Goal: Navigation & Orientation: Find specific page/section

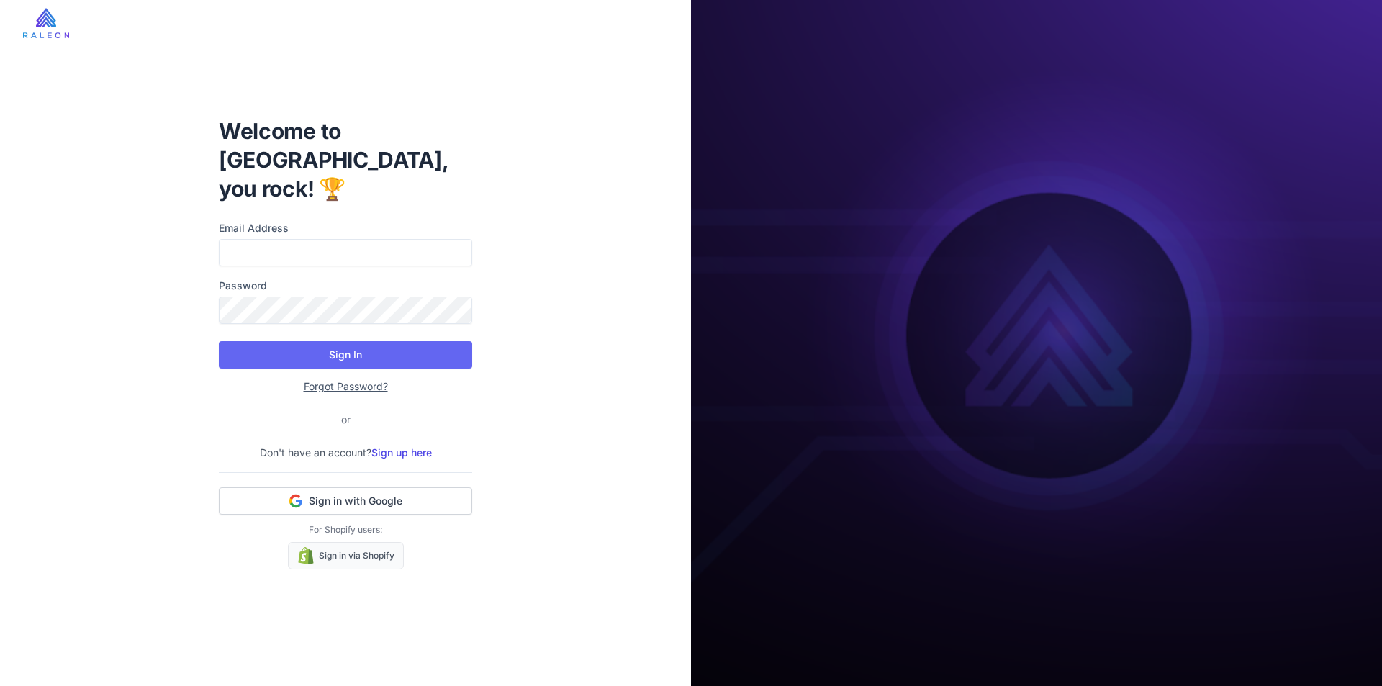
click at [456, 256] on div "Email Address Password" at bounding box center [345, 272] width 253 height 104
click at [430, 239] on input "Email Address" at bounding box center [345, 252] width 253 height 27
click at [530, 333] on div "Welcome to Raleon, you rock! 🏆 Email Address Password Sign In Forgot Password? …" at bounding box center [345, 343] width 691 height 686
click at [453, 487] on button "Sign in with Google" at bounding box center [345, 500] width 253 height 27
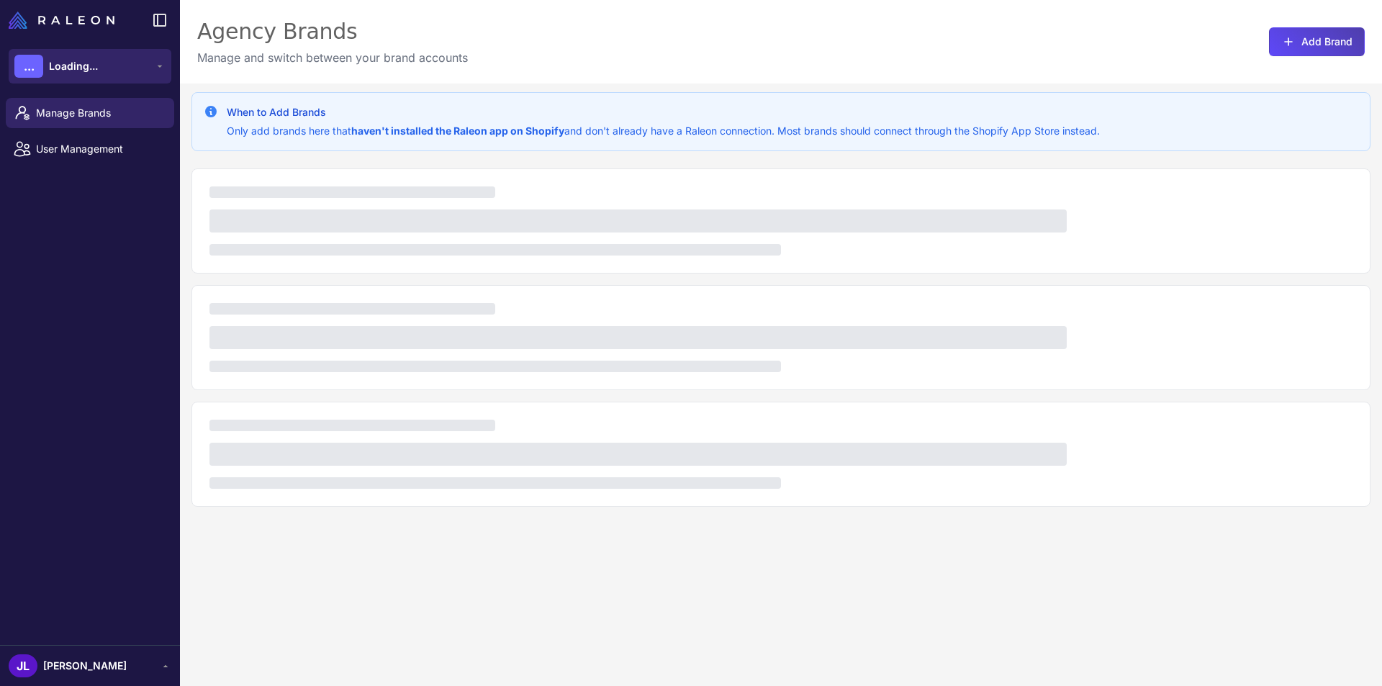
click at [157, 70] on icon at bounding box center [160, 66] width 12 height 12
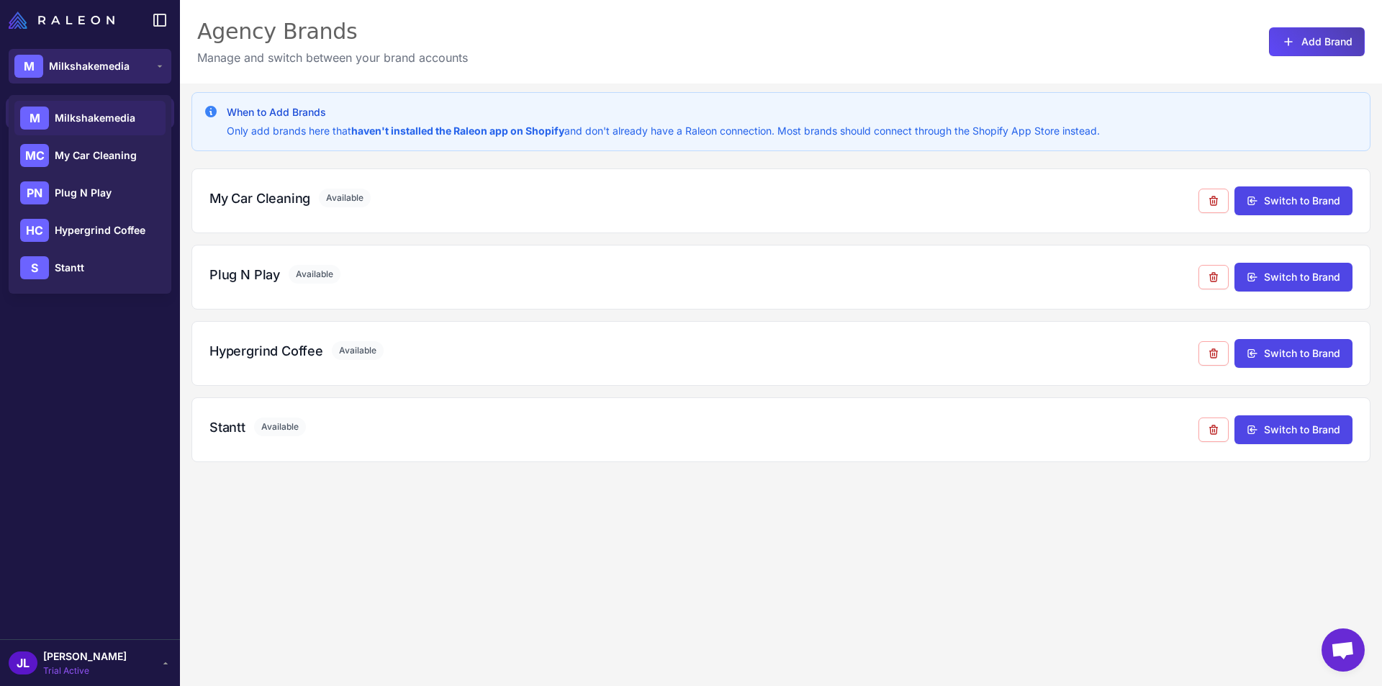
click at [122, 62] on span "Milkshakemedia" at bounding box center [89, 66] width 81 height 16
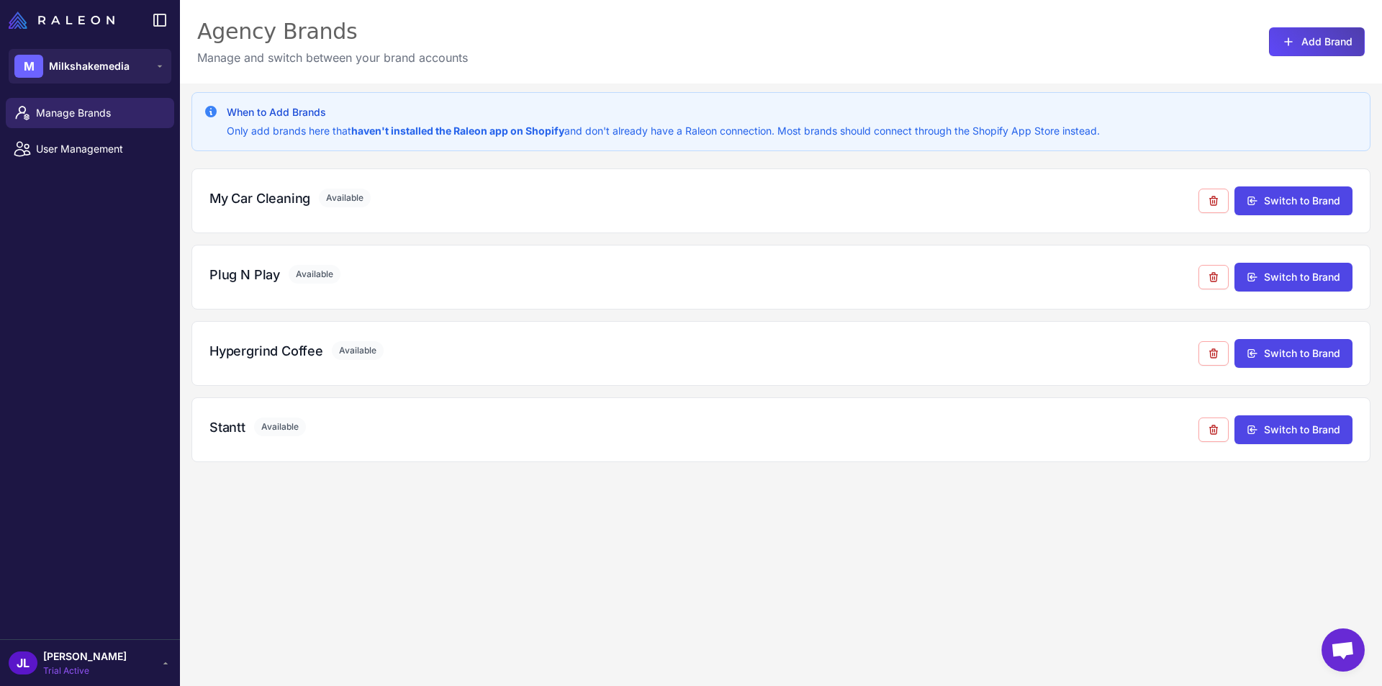
click at [321, 42] on div "Agency Brands" at bounding box center [332, 31] width 271 height 29
click at [1281, 44] on icon at bounding box center [1288, 42] width 14 height 14
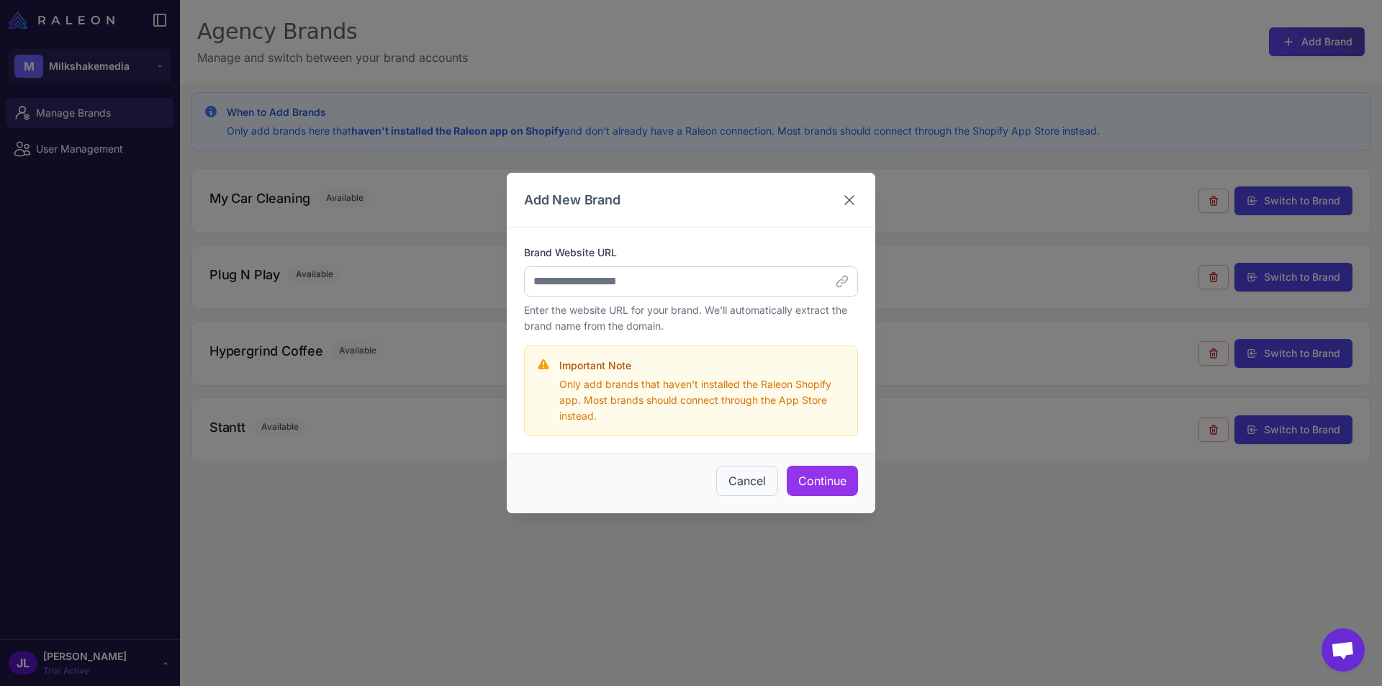
click at [849, 196] on icon at bounding box center [849, 199] width 17 height 17
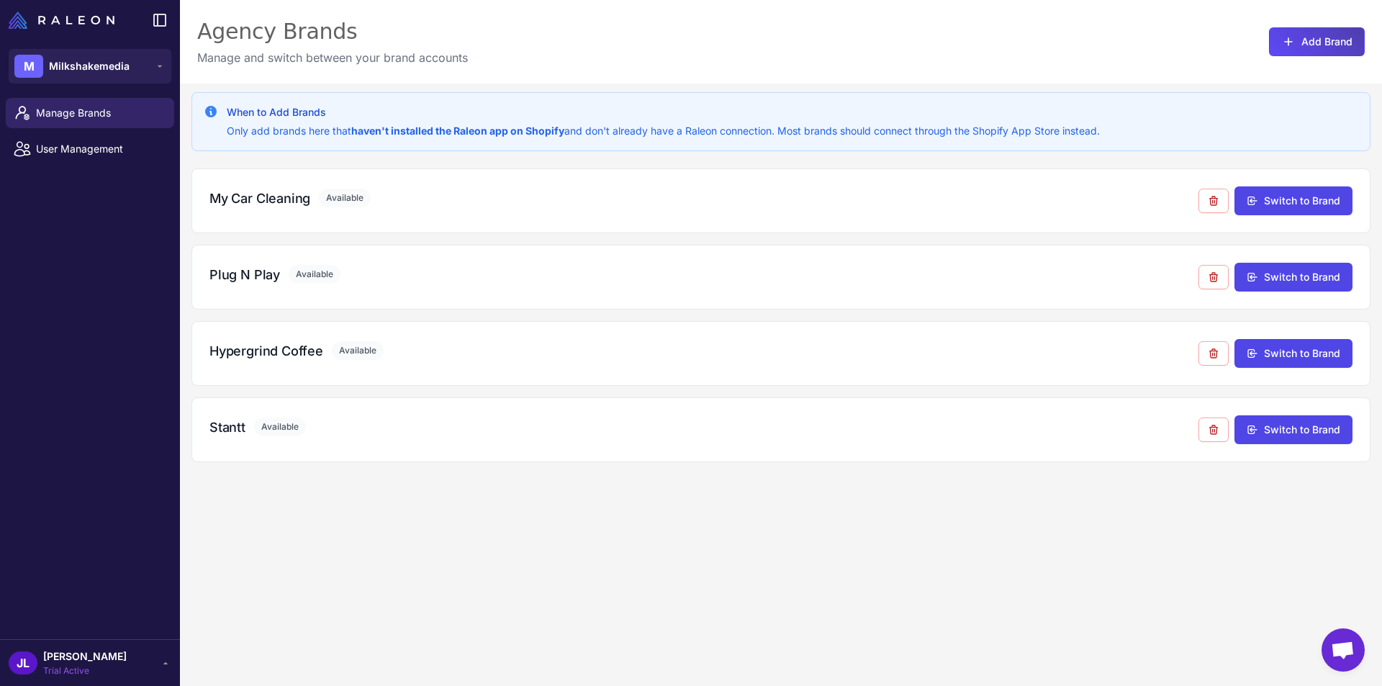
click at [417, 532] on div "When to Add Brands Only add brands here that haven't installed the Raleon app o…" at bounding box center [781, 426] width 1202 height 686
drag, startPoint x: 455, startPoint y: 117, endPoint x: 468, endPoint y: 150, distance: 35.6
click at [467, 150] on div "When to Add Brands Only add brands here that haven't installed the Raleon app o…" at bounding box center [780, 121] width 1179 height 59
click at [468, 150] on div "When to Add Brands Only add brands here that haven't installed the Raleon app o…" at bounding box center [780, 121] width 1179 height 59
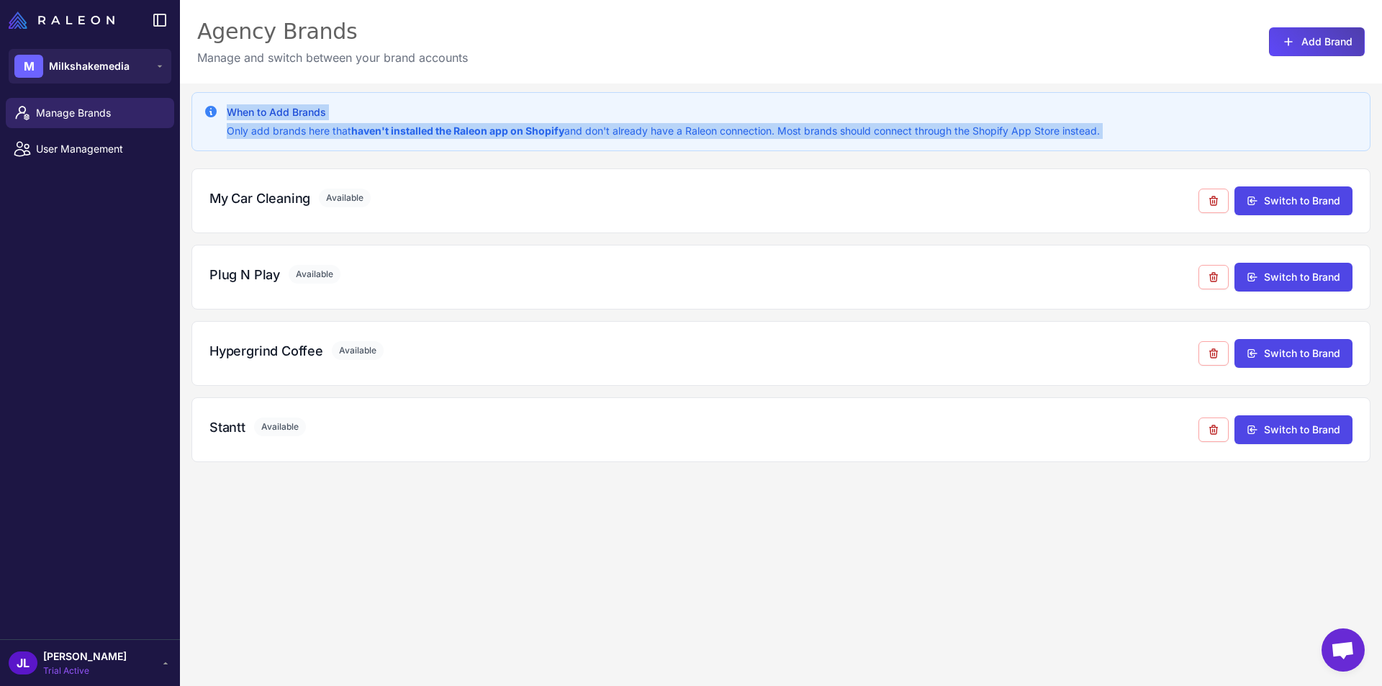
drag, startPoint x: 468, startPoint y: 150, endPoint x: 463, endPoint y: 108, distance: 42.8
click at [463, 108] on div "When to Add Brands Only add brands here that haven't installed the Raleon app o…" at bounding box center [780, 121] width 1179 height 59
click at [463, 108] on h3 "When to Add Brands" at bounding box center [663, 112] width 873 height 16
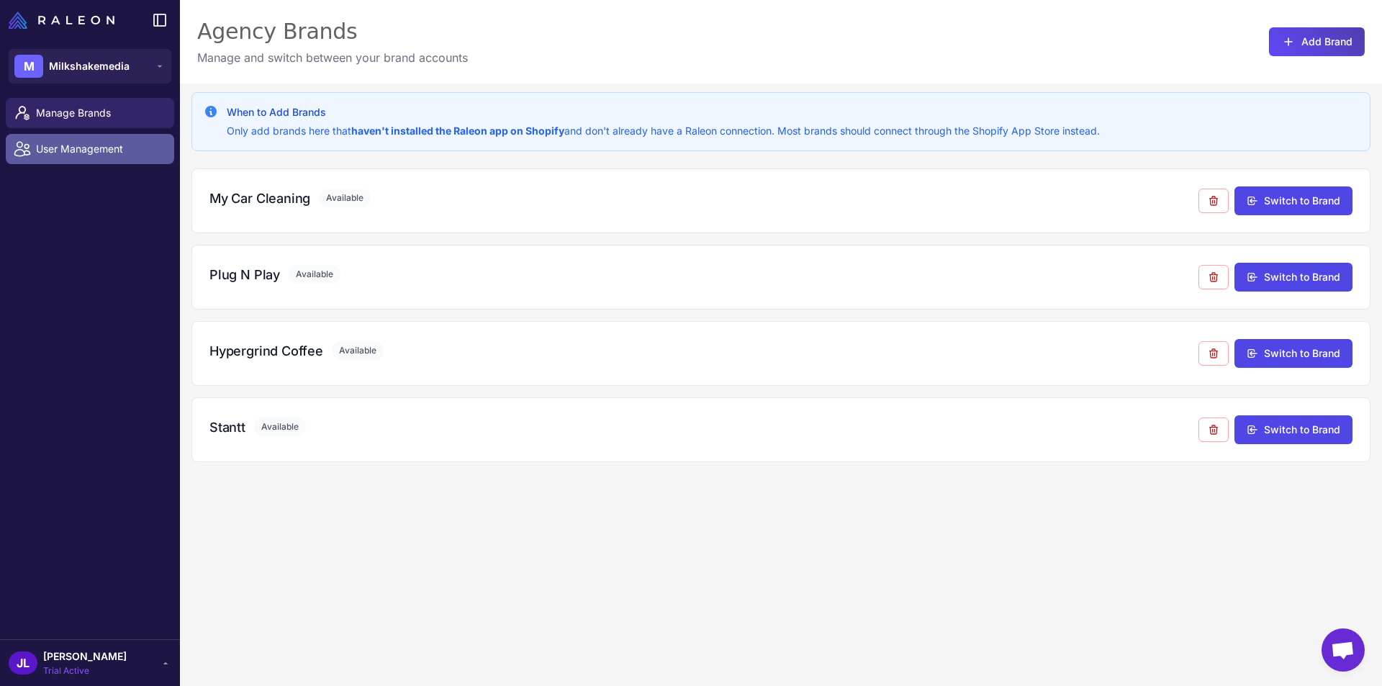
click at [30, 137] on link "User Management" at bounding box center [90, 149] width 168 height 30
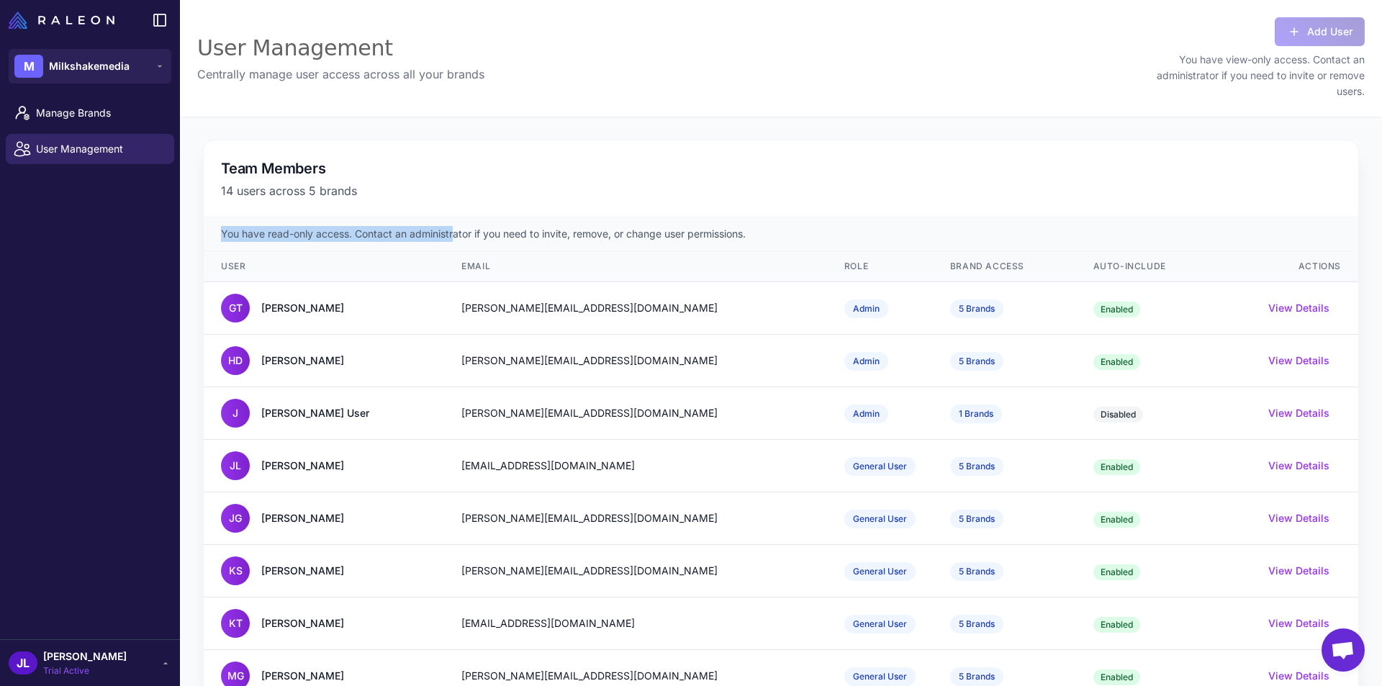
drag, startPoint x: 450, startPoint y: 228, endPoint x: 446, endPoint y: 191, distance: 37.0
click at [446, 191] on div "Team Members 14 users across 5 brands You have read-only access. Contact an adm…" at bounding box center [781, 579] width 1156 height 878
click at [446, 191] on p "14 users across 5 brands" at bounding box center [781, 190] width 1120 height 17
click at [449, 242] on div "Team Members 14 users across 5 brands You have read-only access. Contact an adm…" at bounding box center [781, 579] width 1156 height 878
click at [449, 242] on div "You have read-only access. Contact an administrator if you need to invite, remo…" at bounding box center [781, 234] width 1154 height 34
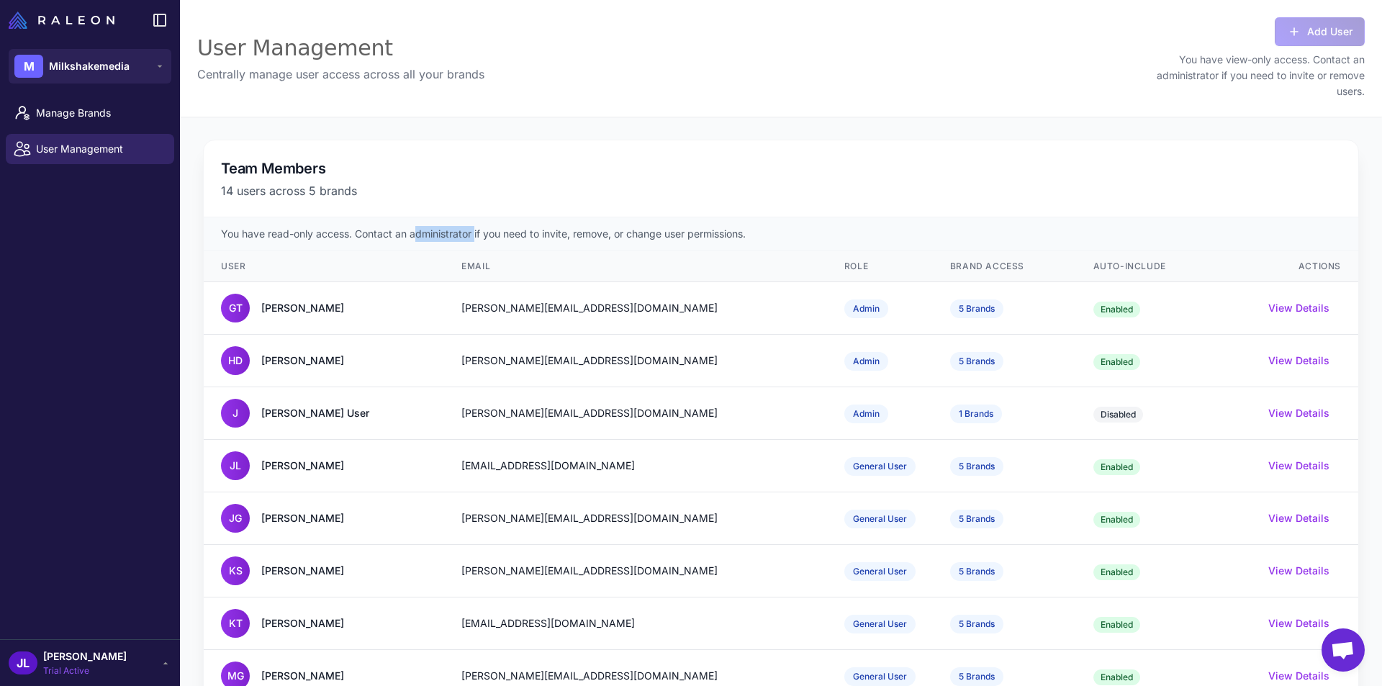
click at [449, 241] on div "You have read-only access. Contact an administrator if you need to invite, remo…" at bounding box center [781, 234] width 1154 height 34
click at [529, 217] on div "You have read-only access. Contact an administrator if you need to invite, remo…" at bounding box center [781, 234] width 1154 height 34
drag, startPoint x: 500, startPoint y: 237, endPoint x: 776, endPoint y: 230, distance: 275.7
click at [776, 230] on div "You have read-only access. Contact an administrator if you need to invite, remo…" at bounding box center [781, 234] width 1154 height 34
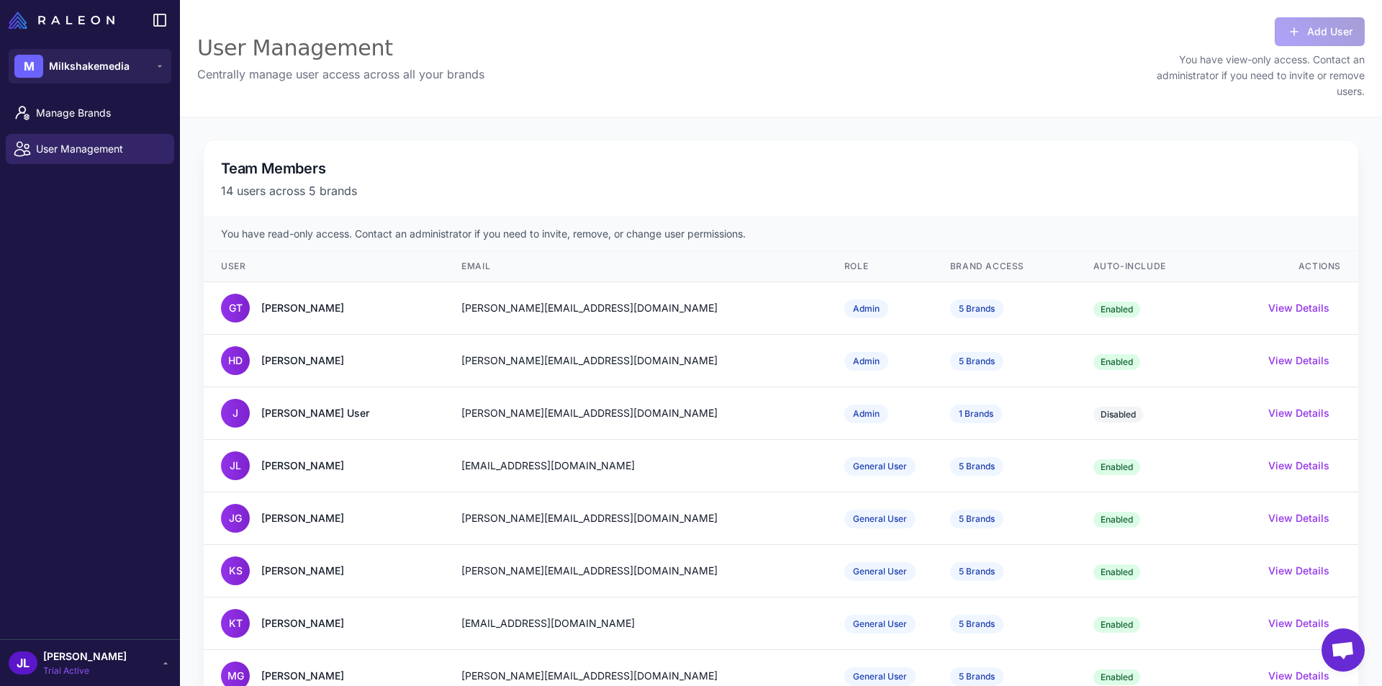
click at [776, 230] on div "You have read-only access. Contact an administrator if you need to invite, remo…" at bounding box center [781, 234] width 1154 height 34
drag, startPoint x: 776, startPoint y: 230, endPoint x: 622, endPoint y: 230, distance: 154.0
click at [622, 230] on div "You have read-only access. Contact an administrator if you need to invite, remo…" at bounding box center [781, 234] width 1154 height 34
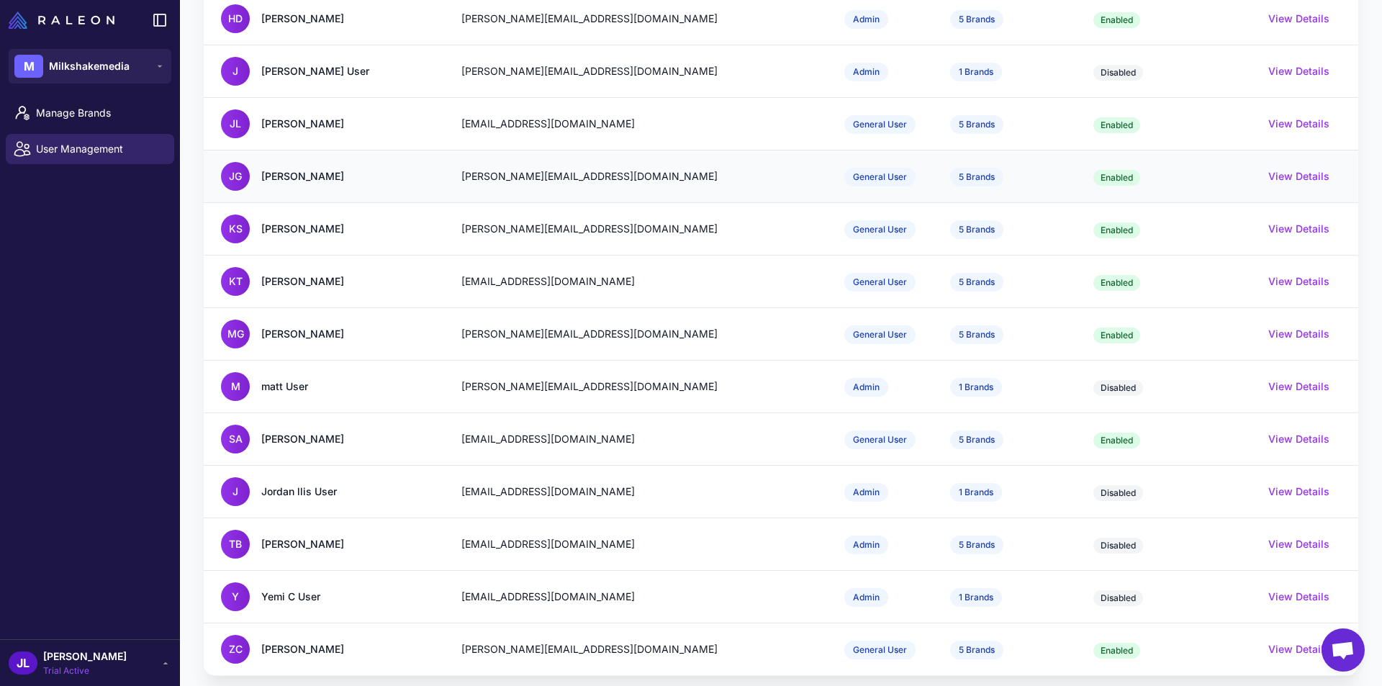
scroll to position [355, 0]
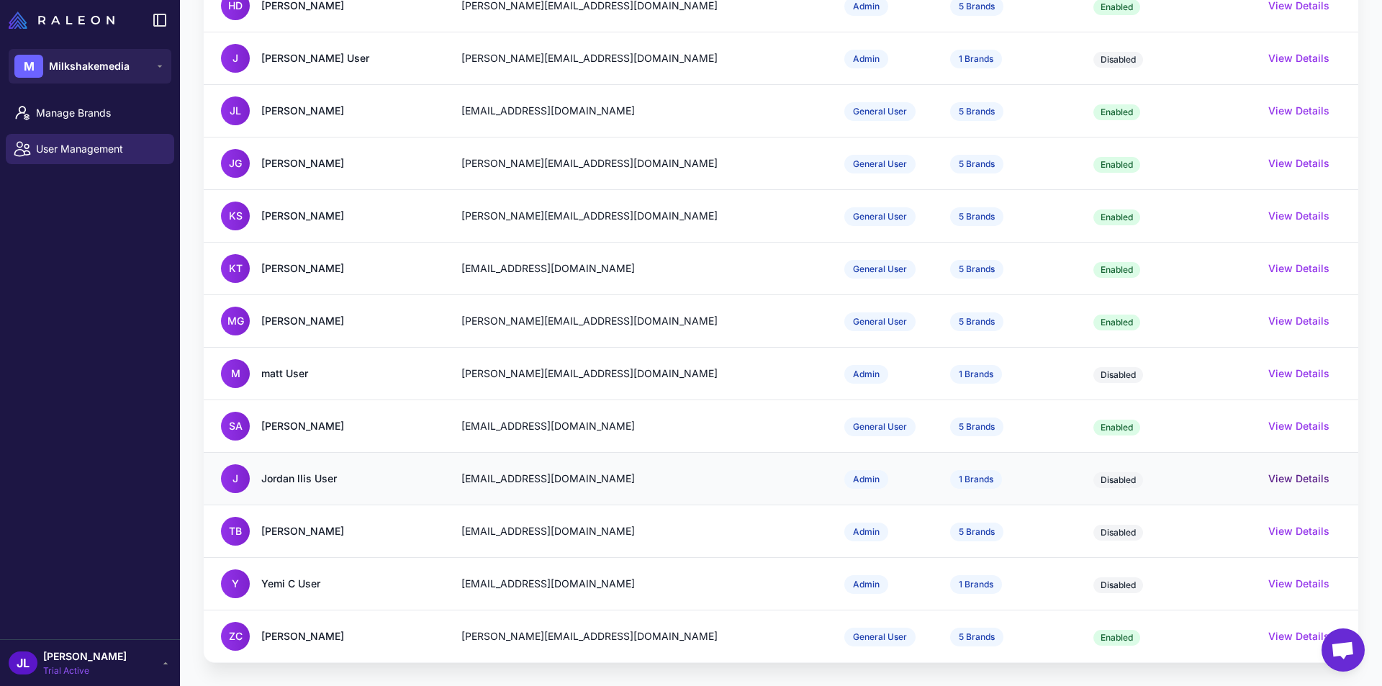
click at [1300, 479] on button "View Details" at bounding box center [1298, 479] width 61 height 16
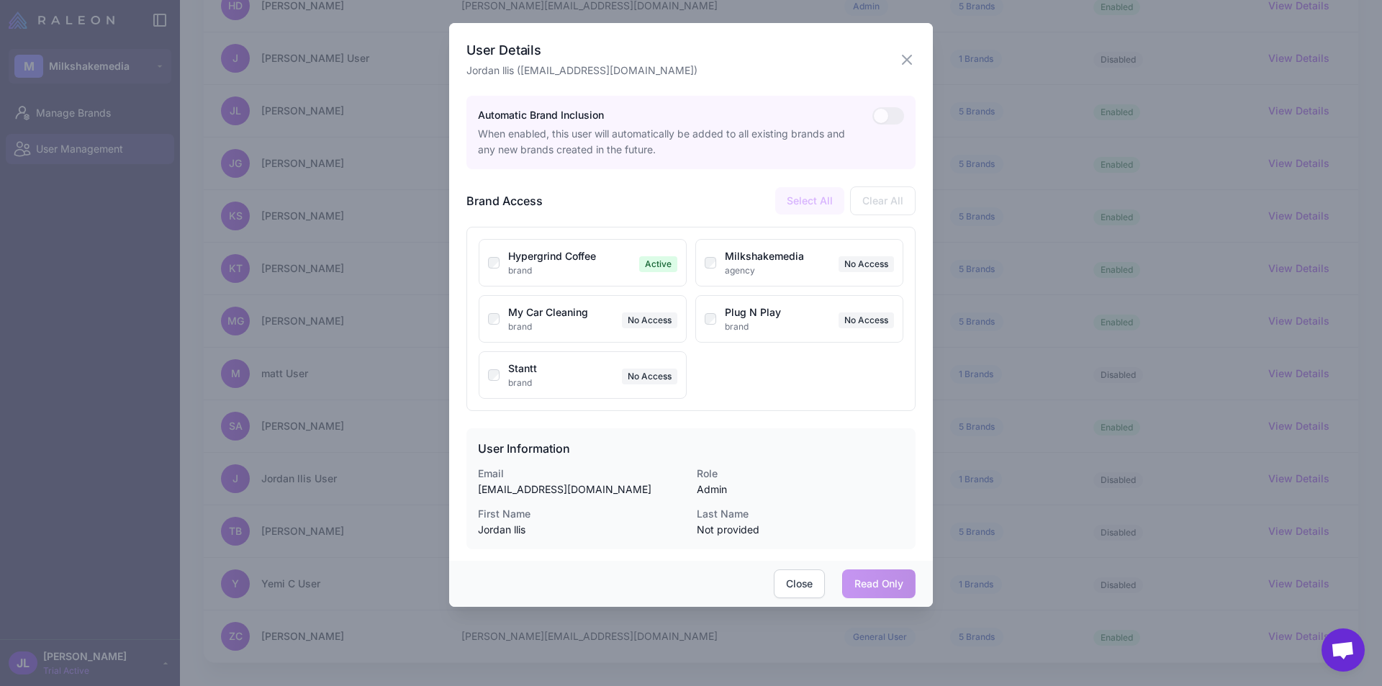
click at [1265, 478] on div at bounding box center [691, 343] width 1382 height 686
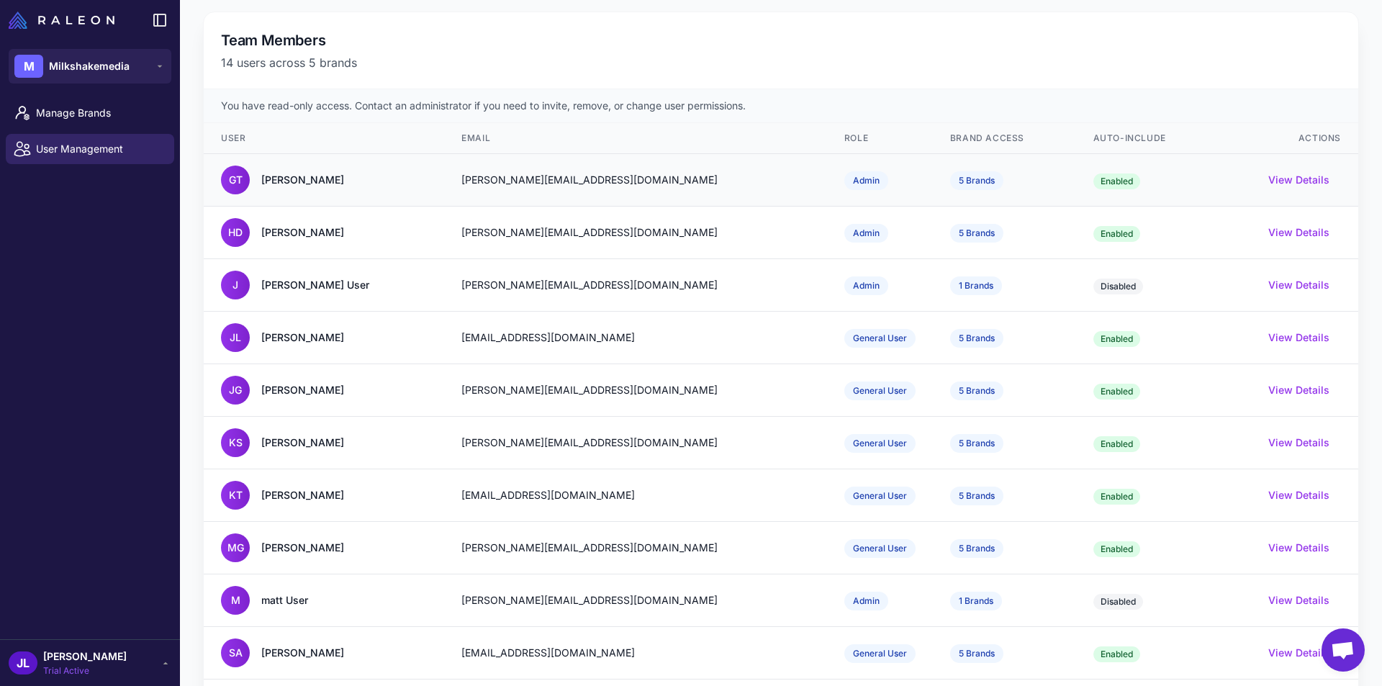
scroll to position [144, 0]
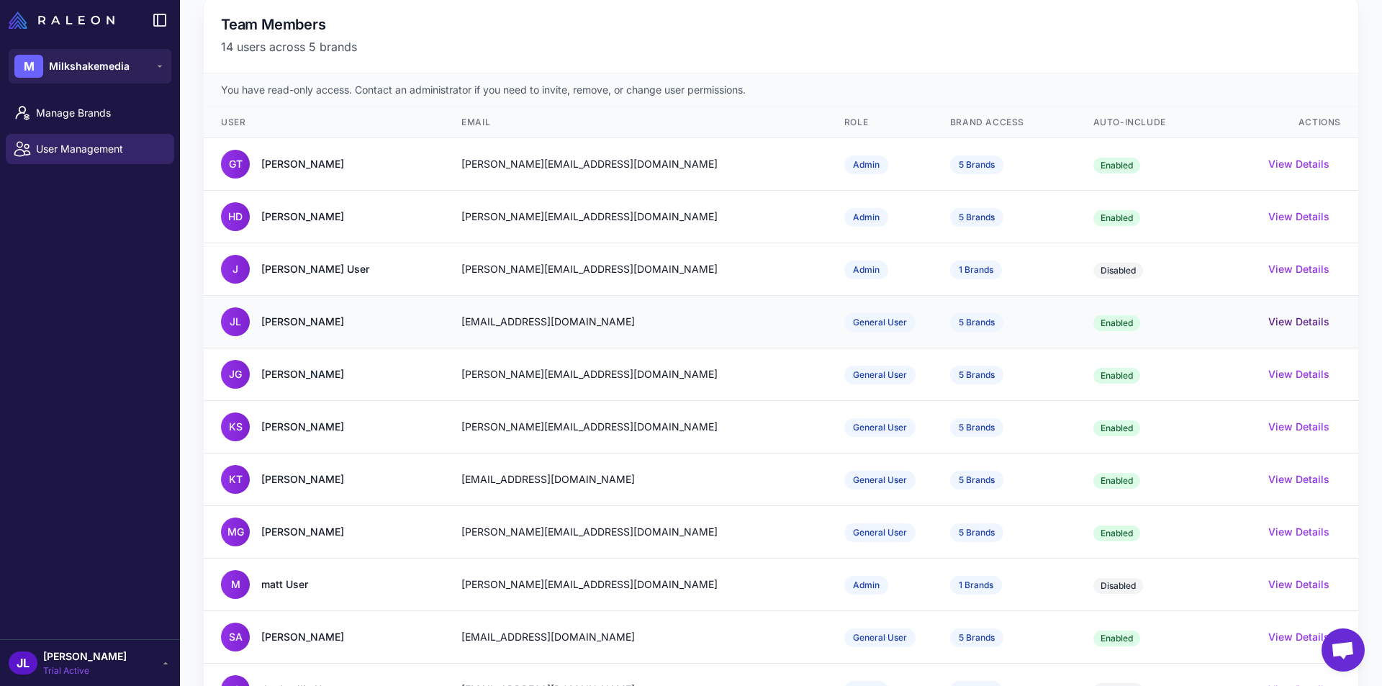
click at [1311, 325] on button "View Details" at bounding box center [1298, 322] width 61 height 16
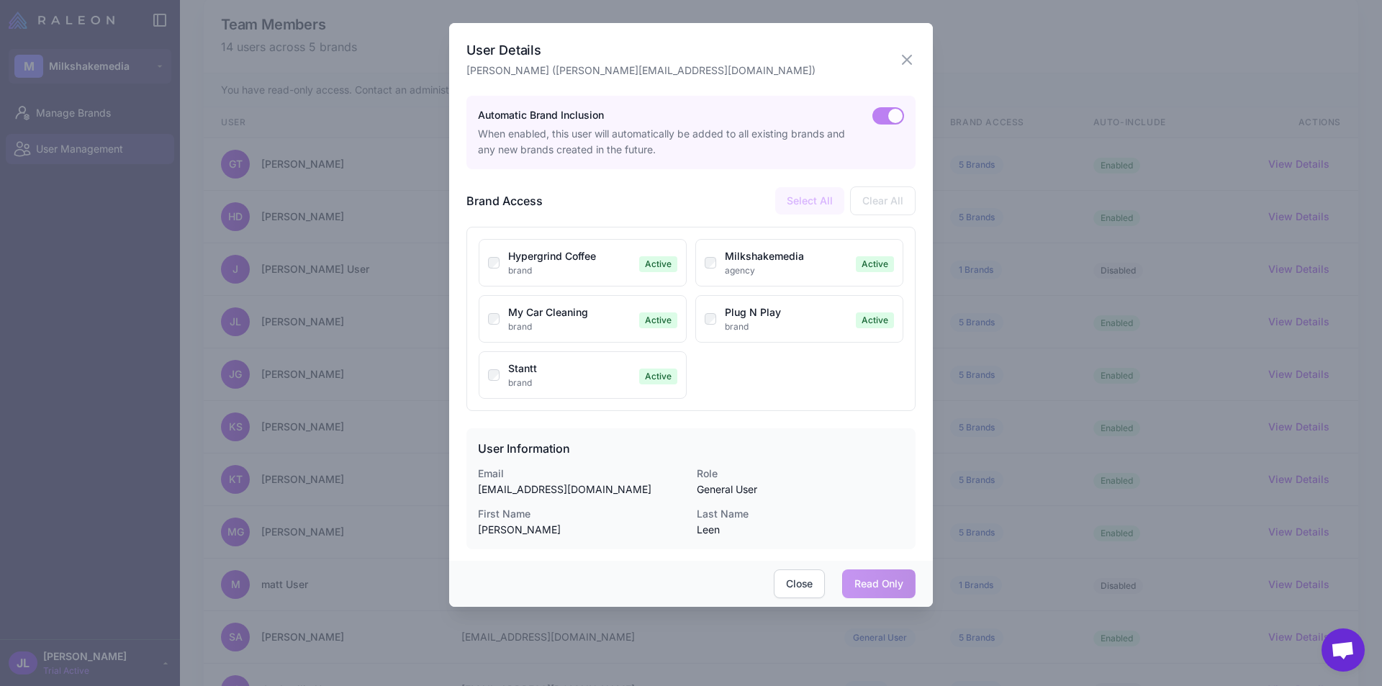
click at [981, 320] on div at bounding box center [691, 343] width 1382 height 686
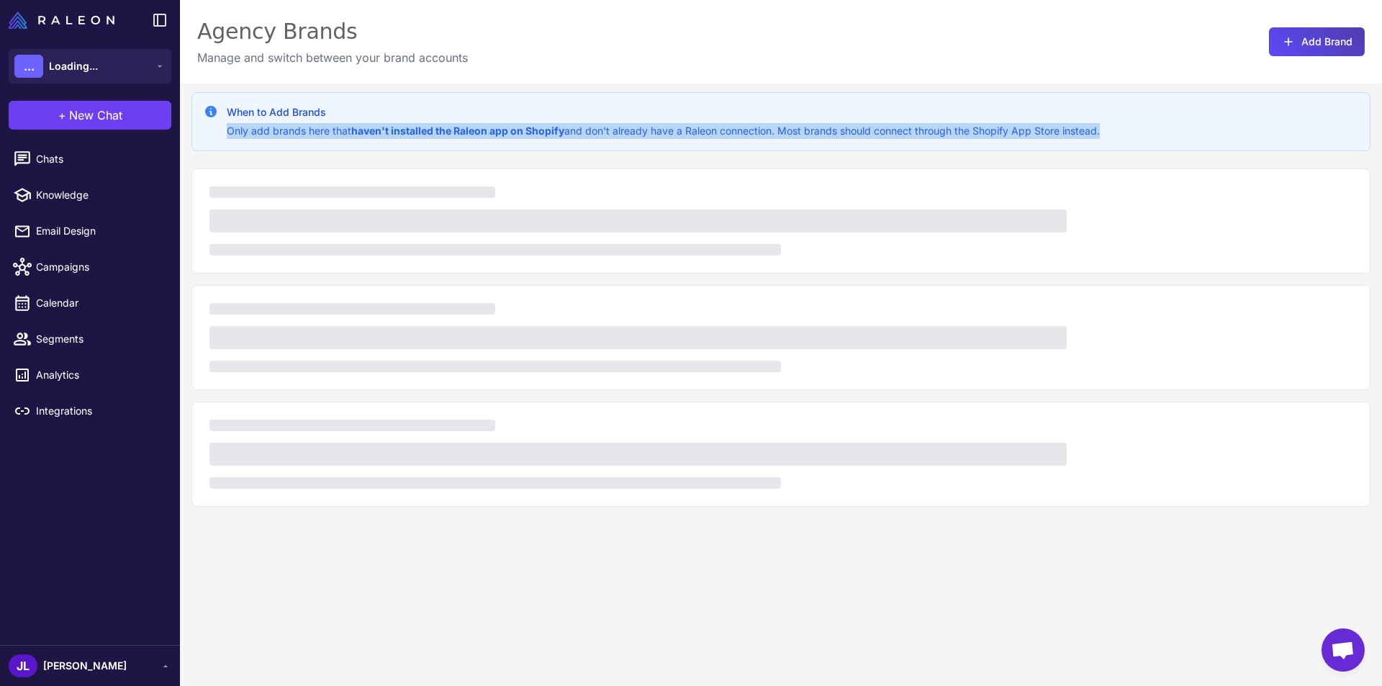
drag, startPoint x: 459, startPoint y: 109, endPoint x: 417, endPoint y: 162, distance: 67.6
click at [417, 162] on div "When to Add Brands Only add brands here that haven't installed the Raleon app o…" at bounding box center [781, 426] width 1202 height 686
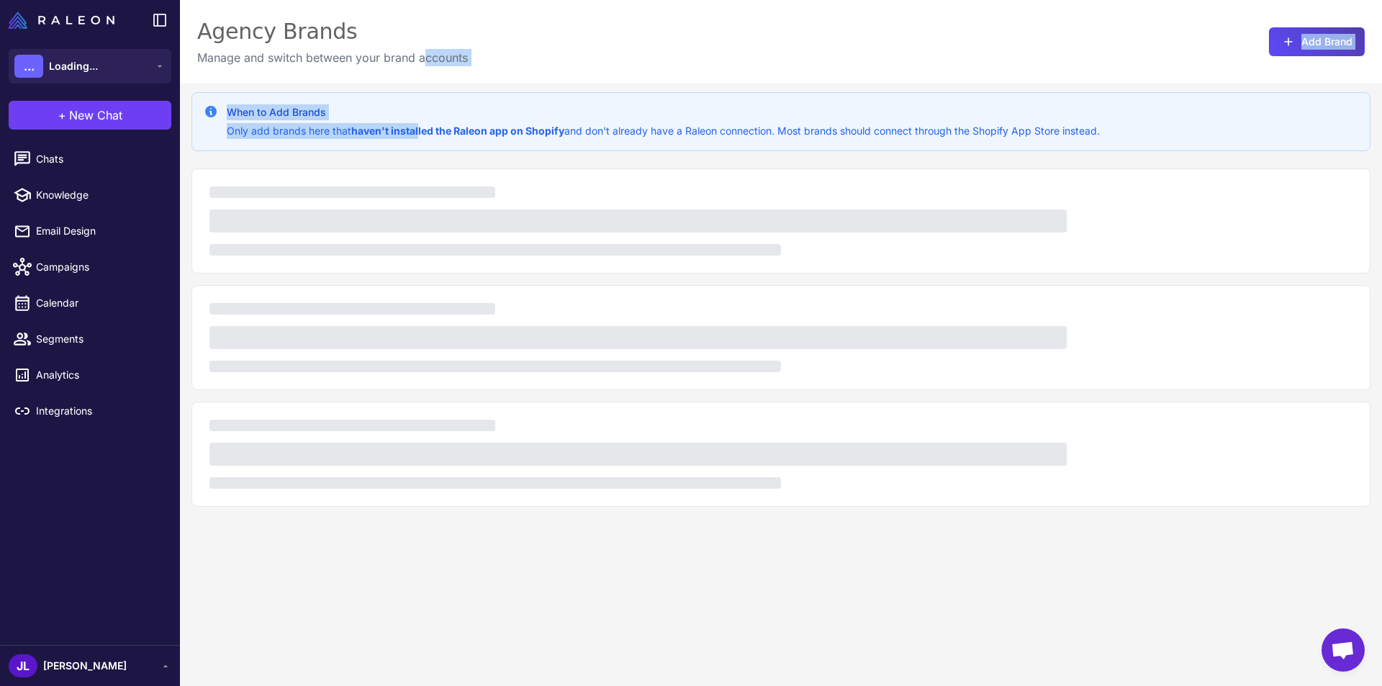
drag, startPoint x: 420, startPoint y: 144, endPoint x: 425, endPoint y: 82, distance: 62.0
click at [425, 82] on div "Agency Brands Manage and switch between your brand accounts Add Brand When to A…" at bounding box center [781, 384] width 1202 height 769
click at [425, 82] on div "Agency Brands Manage and switch between your brand accounts Add Brand" at bounding box center [781, 41] width 1202 height 83
click at [496, 149] on div "When to Add Brands Only add brands here that haven't installed the Raleon app o…" at bounding box center [780, 121] width 1179 height 59
drag, startPoint x: 482, startPoint y: 132, endPoint x: 455, endPoint y: 103, distance: 40.2
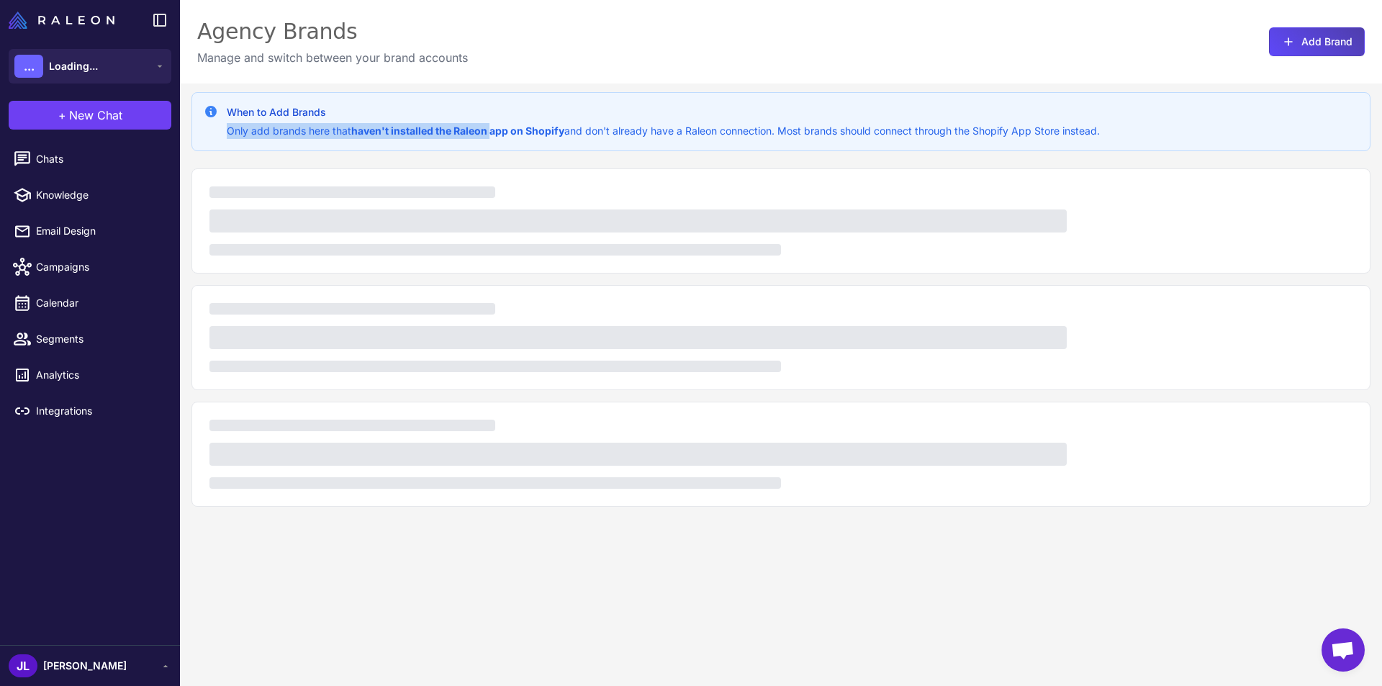
click at [455, 103] on div "When to Add Brands Only add brands here that haven't installed the Raleon app o…" at bounding box center [780, 121] width 1179 height 59
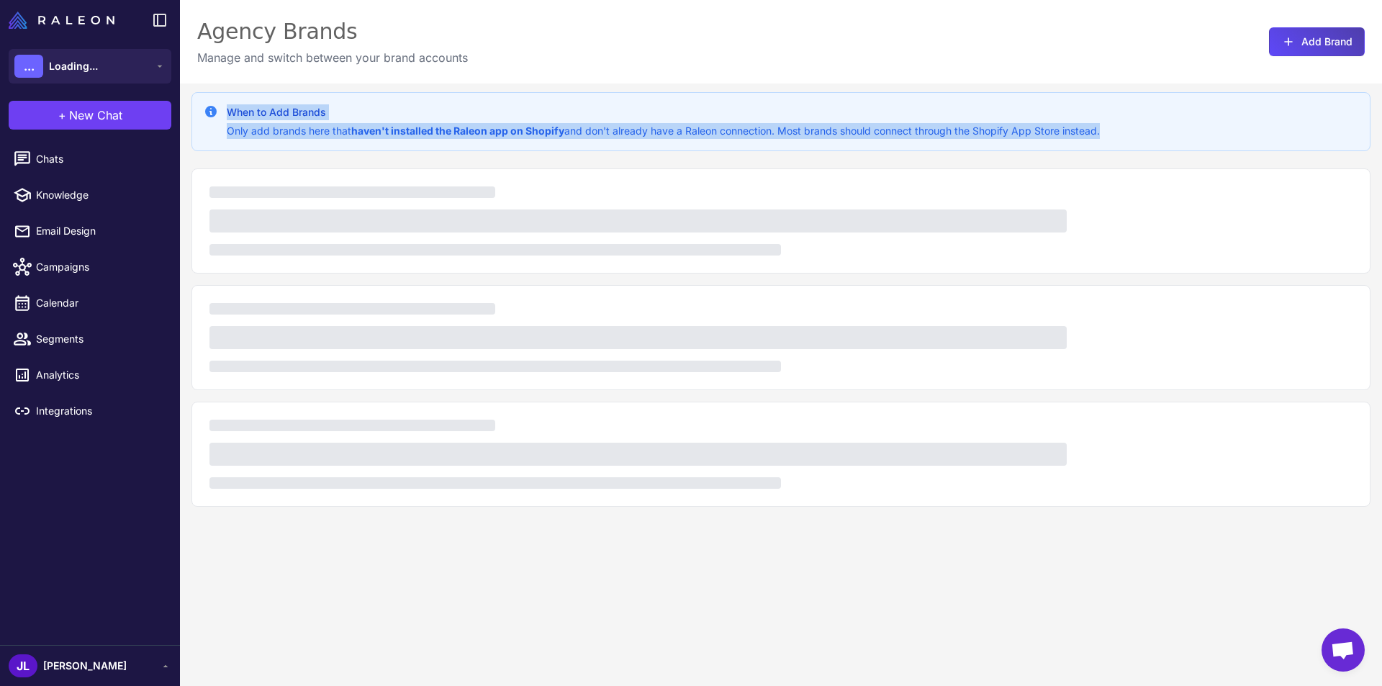
drag, startPoint x: 455, startPoint y: 103, endPoint x: 474, endPoint y: 130, distance: 33.6
click at [474, 130] on div "When to Add Brands Only add brands here that haven't installed the Raleon app o…" at bounding box center [780, 121] width 1179 height 59
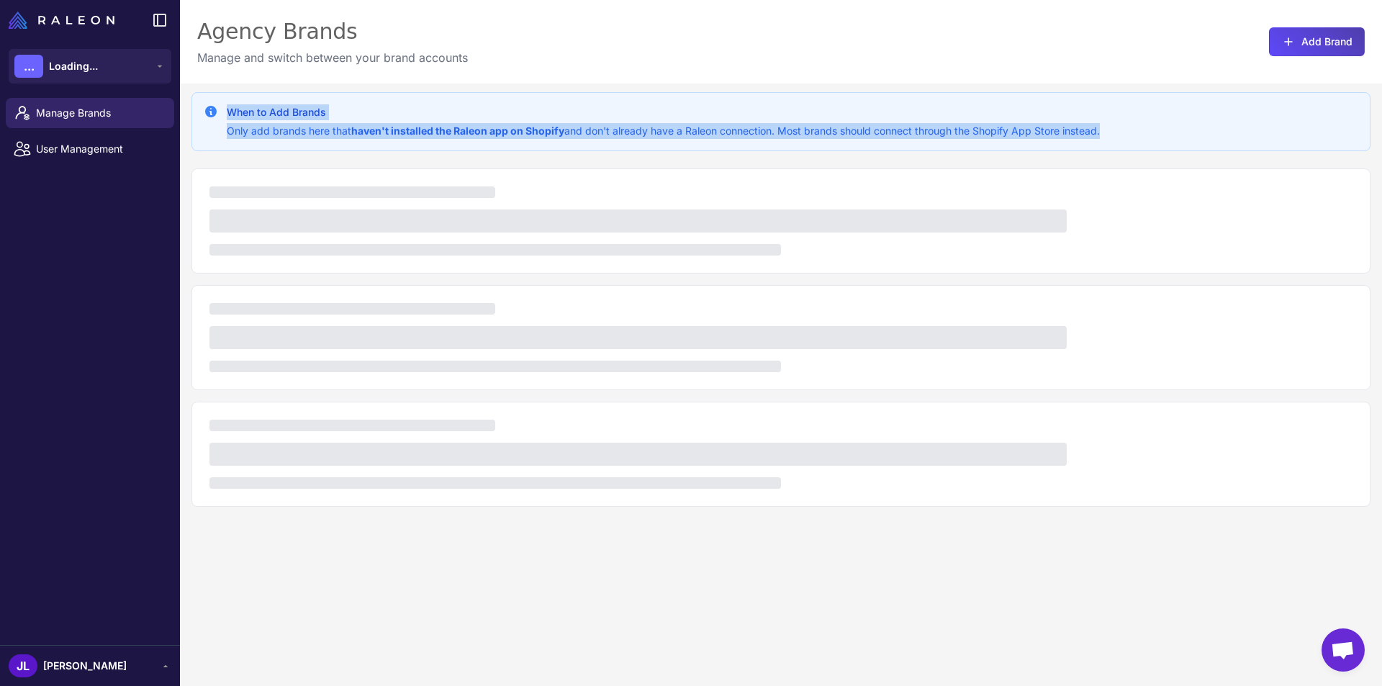
click at [474, 130] on strong "haven't installed the Raleon app on Shopify" at bounding box center [457, 131] width 213 height 12
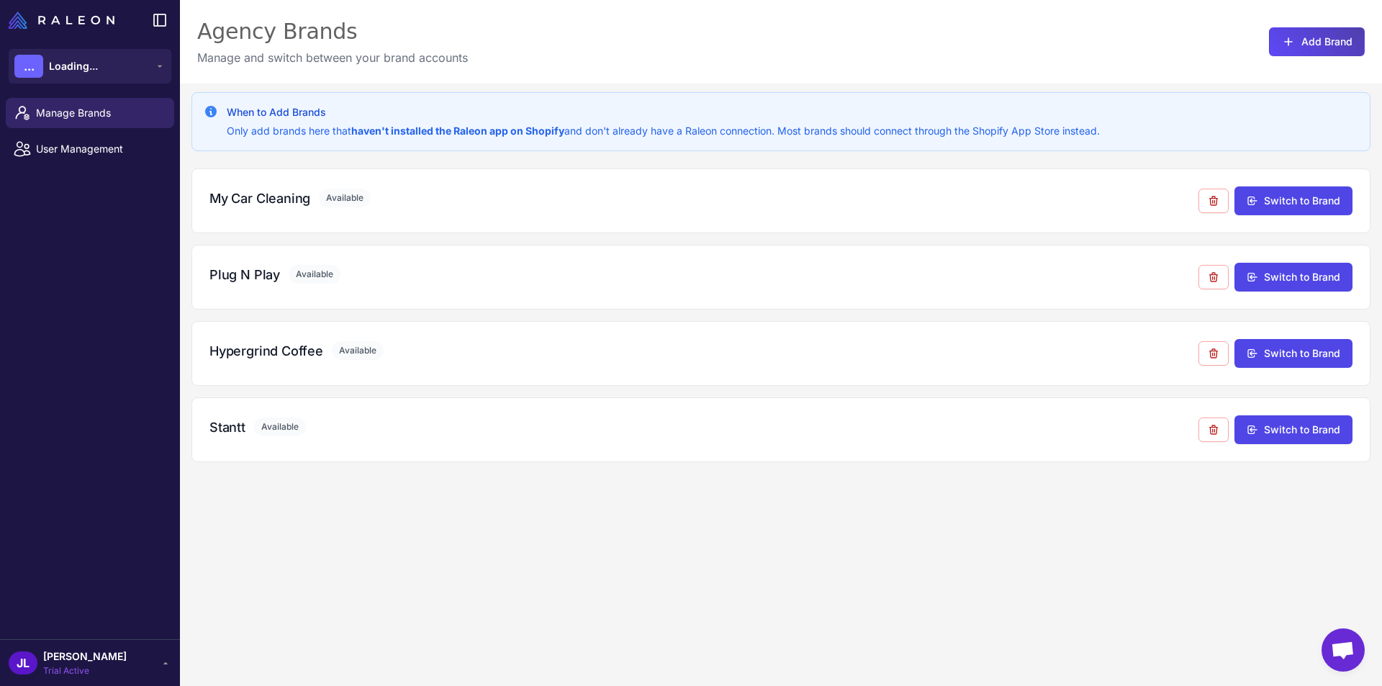
click at [319, 494] on div "When to Add Brands Only add brands here that haven't installed the Raleon app o…" at bounding box center [781, 426] width 1202 height 686
click at [94, 111] on span "Manage Brands" at bounding box center [99, 113] width 127 height 16
click at [125, 58] on span "Milkshakemedia" at bounding box center [89, 66] width 81 height 16
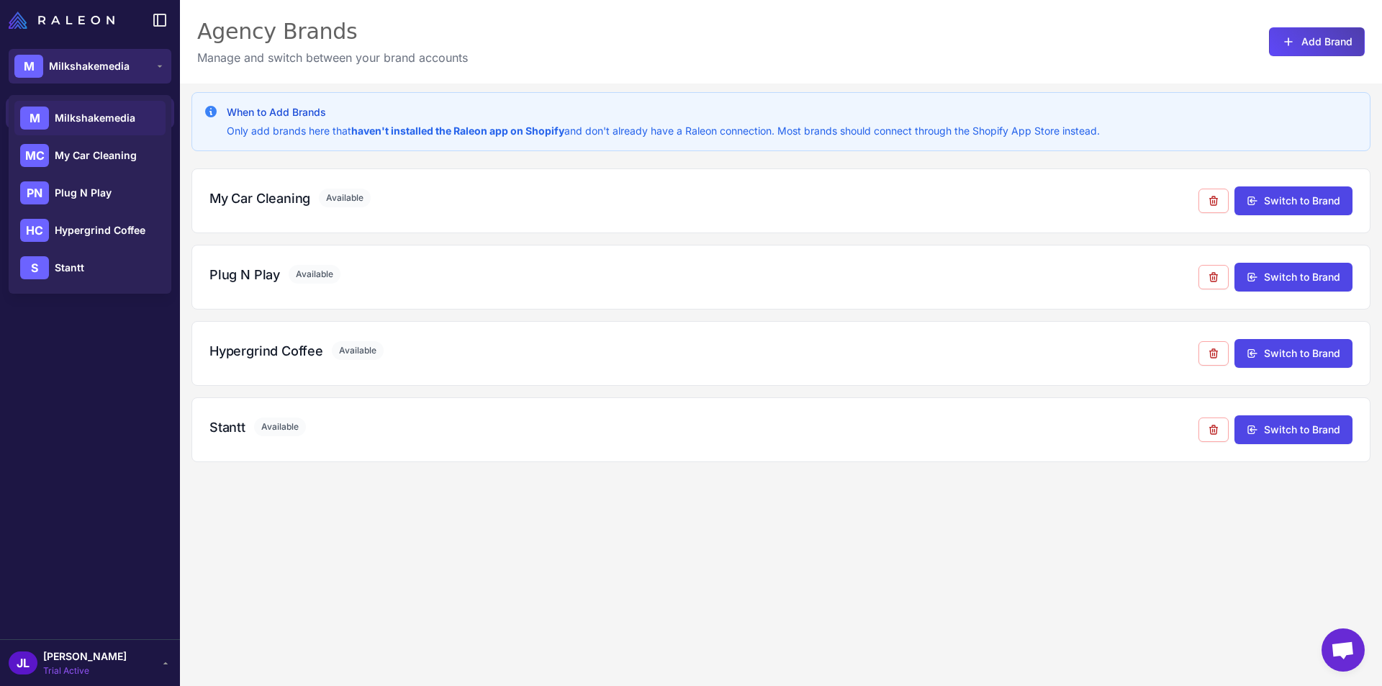
click at [125, 58] on span "Milkshakemedia" at bounding box center [89, 66] width 81 height 16
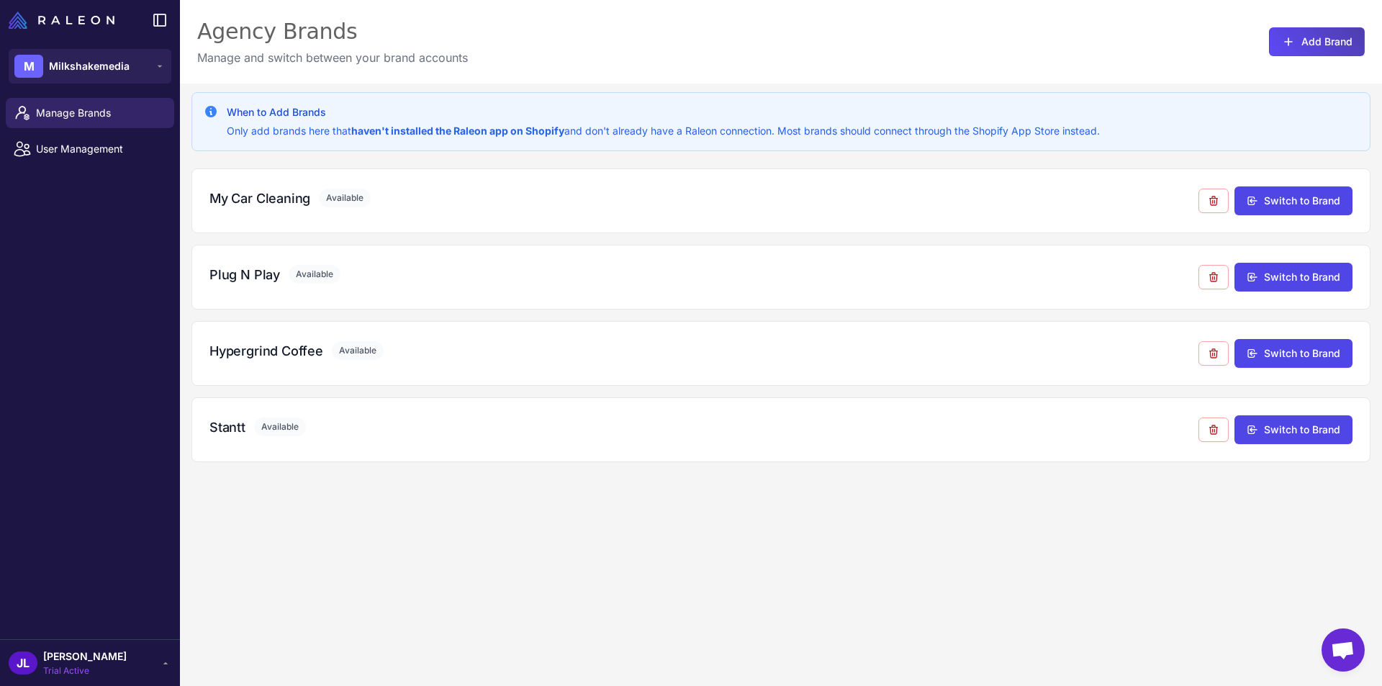
drag, startPoint x: 484, startPoint y: 49, endPoint x: 401, endPoint y: 24, distance: 86.5
click at [484, 50] on div "Agency Brands Manage and switch between your brand accounts Add Brand" at bounding box center [781, 41] width 1202 height 83
click at [97, 136] on link "User Management" at bounding box center [90, 149] width 168 height 30
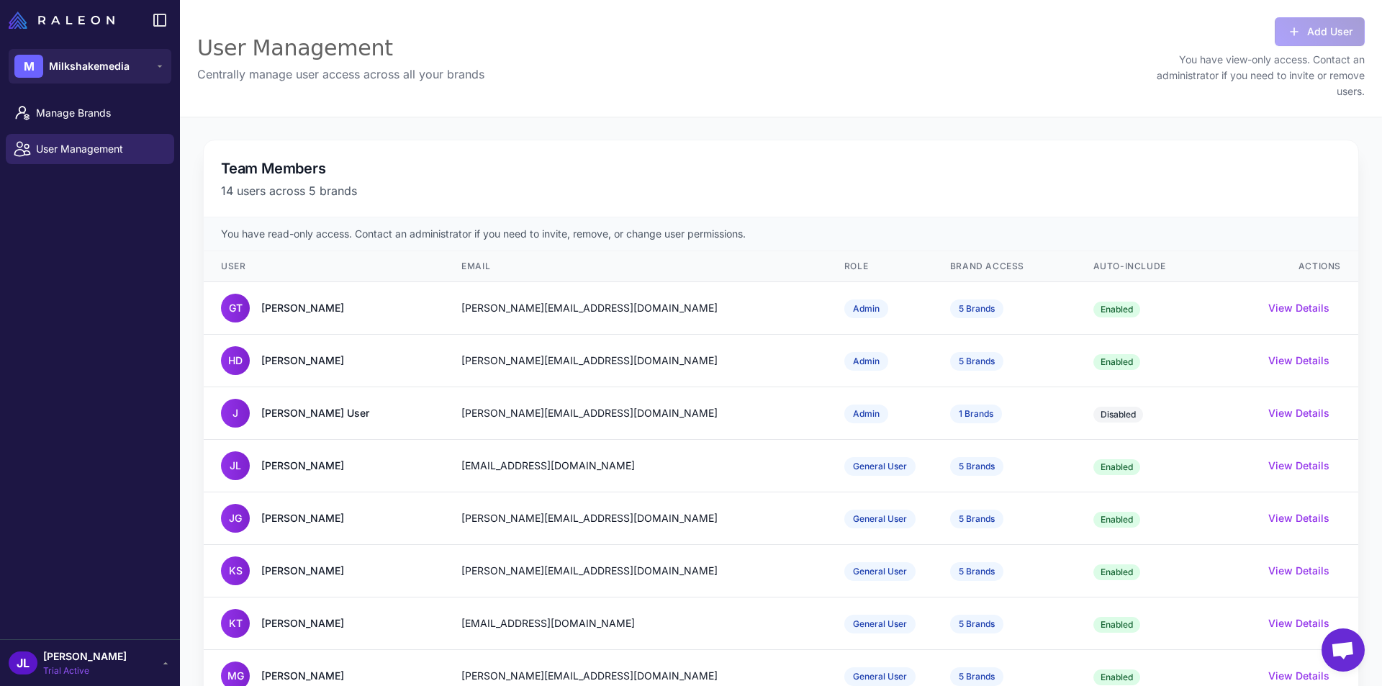
click at [330, 186] on p "14 users across 5 brands" at bounding box center [781, 190] width 1120 height 17
drag, startPoint x: 330, startPoint y: 186, endPoint x: 330, endPoint y: 158, distance: 28.1
click at [330, 158] on div "Team Members 14 users across 5 brands" at bounding box center [781, 178] width 1154 height 77
click at [330, 158] on h2 "Team Members" at bounding box center [781, 169] width 1120 height 22
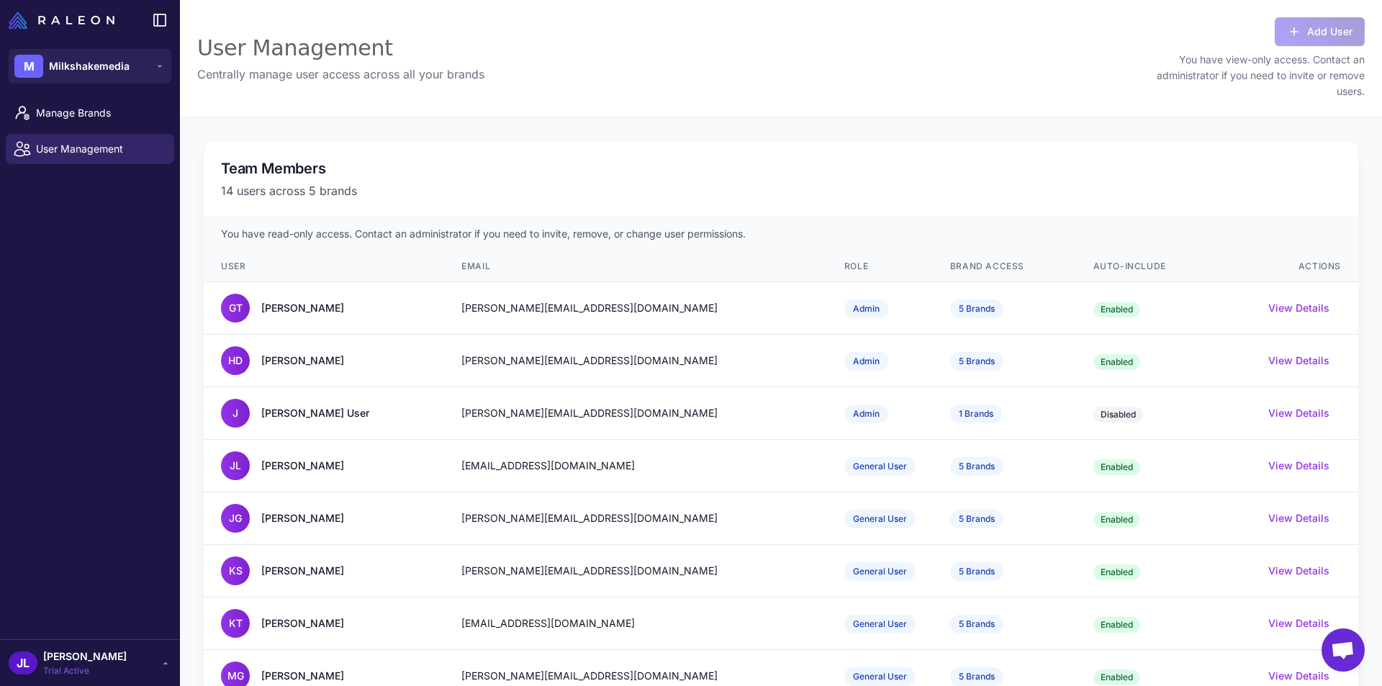
click at [330, 158] on h2 "Team Members" at bounding box center [781, 169] width 1120 height 22
drag, startPoint x: 330, startPoint y: 158, endPoint x: 338, endPoint y: 197, distance: 40.4
click at [338, 197] on div "Team Members 14 users across 5 brands" at bounding box center [781, 178] width 1154 height 77
click at [338, 197] on p "14 users across 5 brands" at bounding box center [781, 190] width 1120 height 17
click at [117, 115] on span "Manage Brands" at bounding box center [99, 113] width 127 height 16
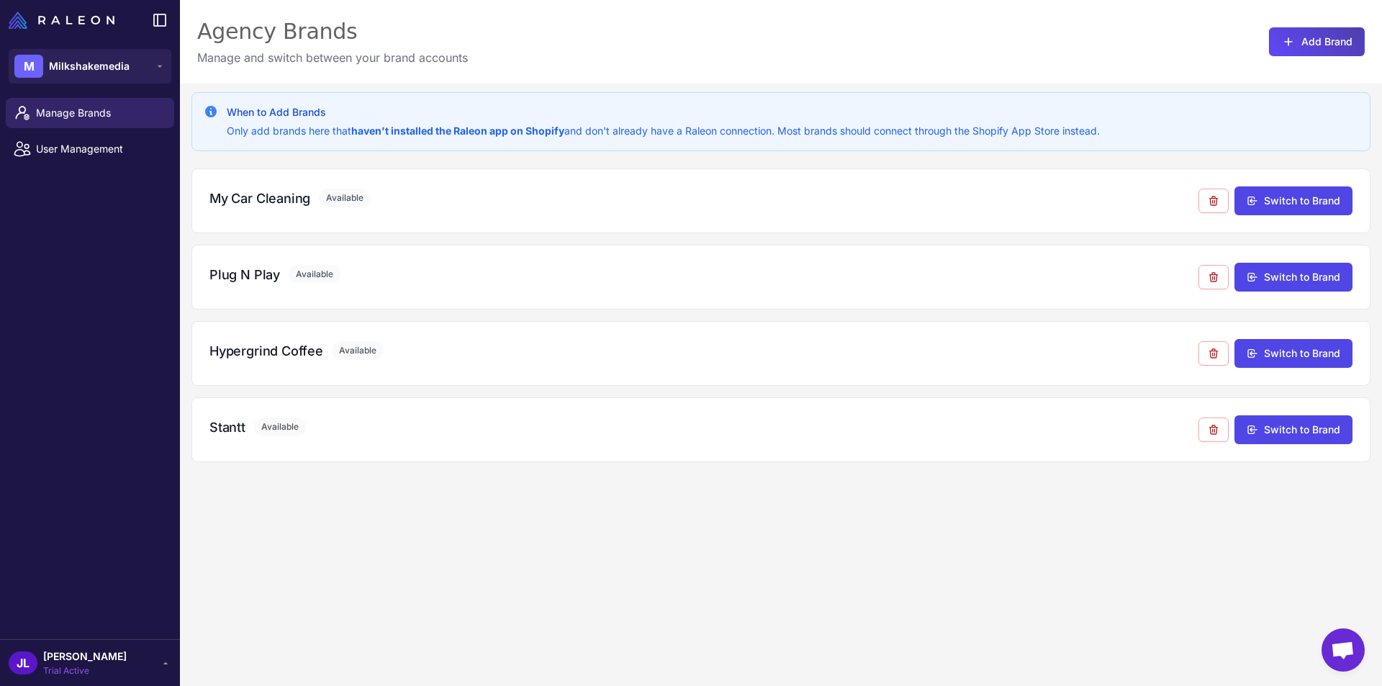
click at [281, 138] on div "When to Add Brands Only add brands here that haven't installed the Raleon app o…" at bounding box center [780, 121] width 1179 height 59
click at [281, 138] on p "Only add brands here that haven't installed the Raleon app on Shopify and don't…" at bounding box center [663, 131] width 873 height 16
drag, startPoint x: 281, startPoint y: 138, endPoint x: 268, endPoint y: 117, distance: 25.0
click at [268, 117] on div "When to Add Brands Only add brands here that haven't installed the Raleon app o…" at bounding box center [663, 121] width 873 height 35
click at [268, 117] on h3 "When to Add Brands" at bounding box center [663, 112] width 873 height 16
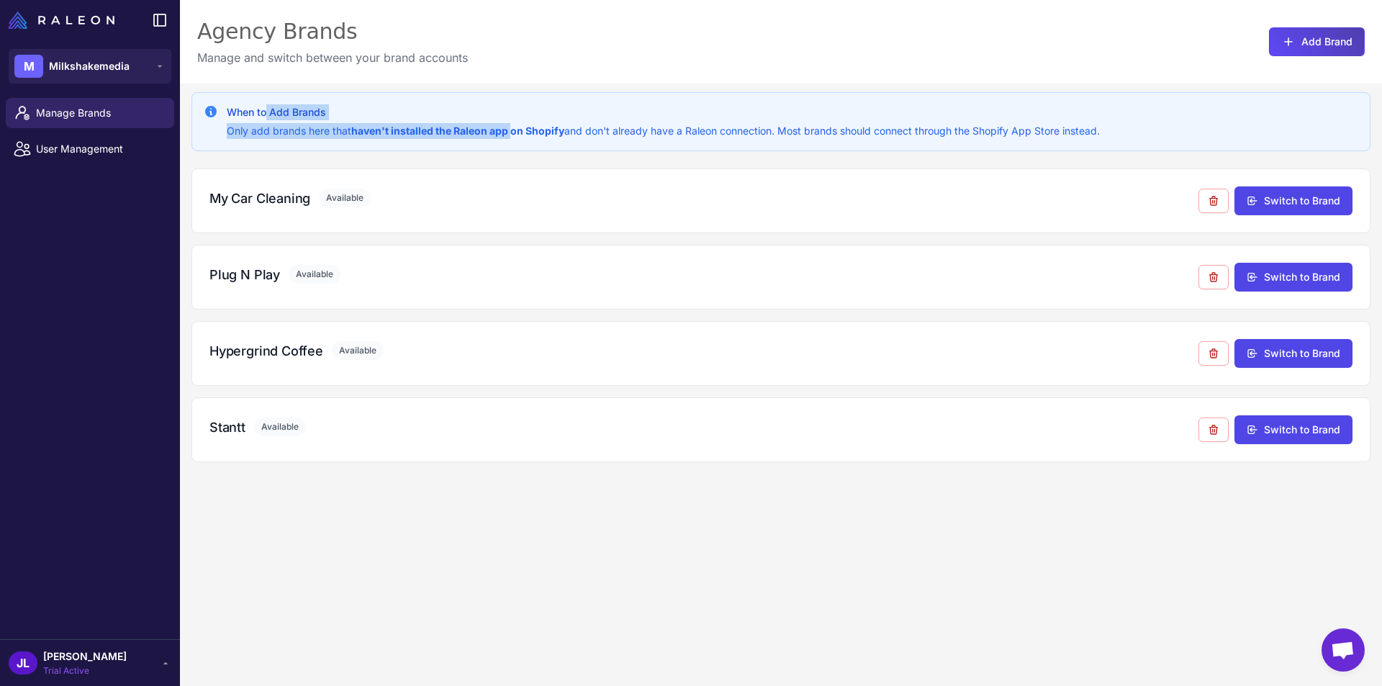
drag, startPoint x: 268, startPoint y: 117, endPoint x: 510, endPoint y: 134, distance: 242.4
click at [510, 134] on div "When to Add Brands Only add brands here that haven't installed the Raleon app o…" at bounding box center [663, 121] width 873 height 35
click at [510, 134] on strong "haven't installed the Raleon app on Shopify" at bounding box center [457, 131] width 213 height 12
drag, startPoint x: 510, startPoint y: 134, endPoint x: 455, endPoint y: 109, distance: 60.2
click at [455, 109] on div "When to Add Brands Only add brands here that haven't installed the Raleon app o…" at bounding box center [663, 121] width 873 height 35
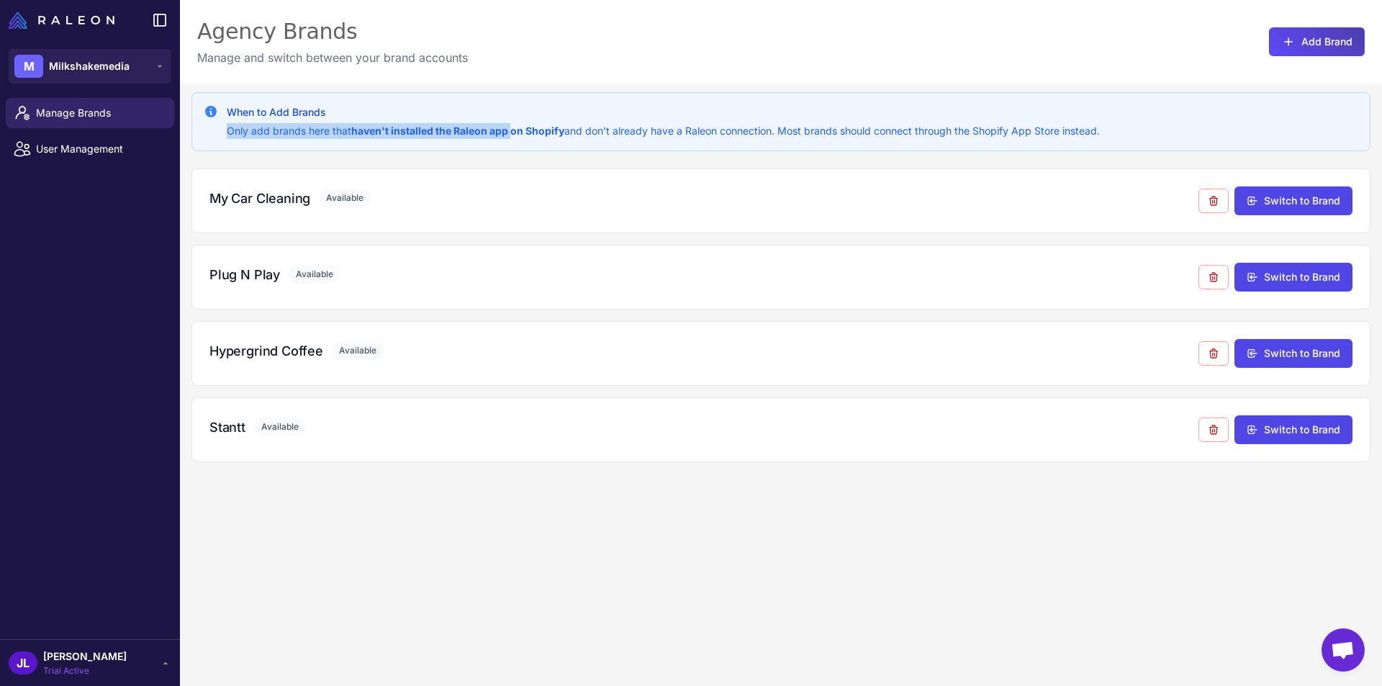
click at [455, 109] on h3 "When to Add Brands" at bounding box center [663, 112] width 873 height 16
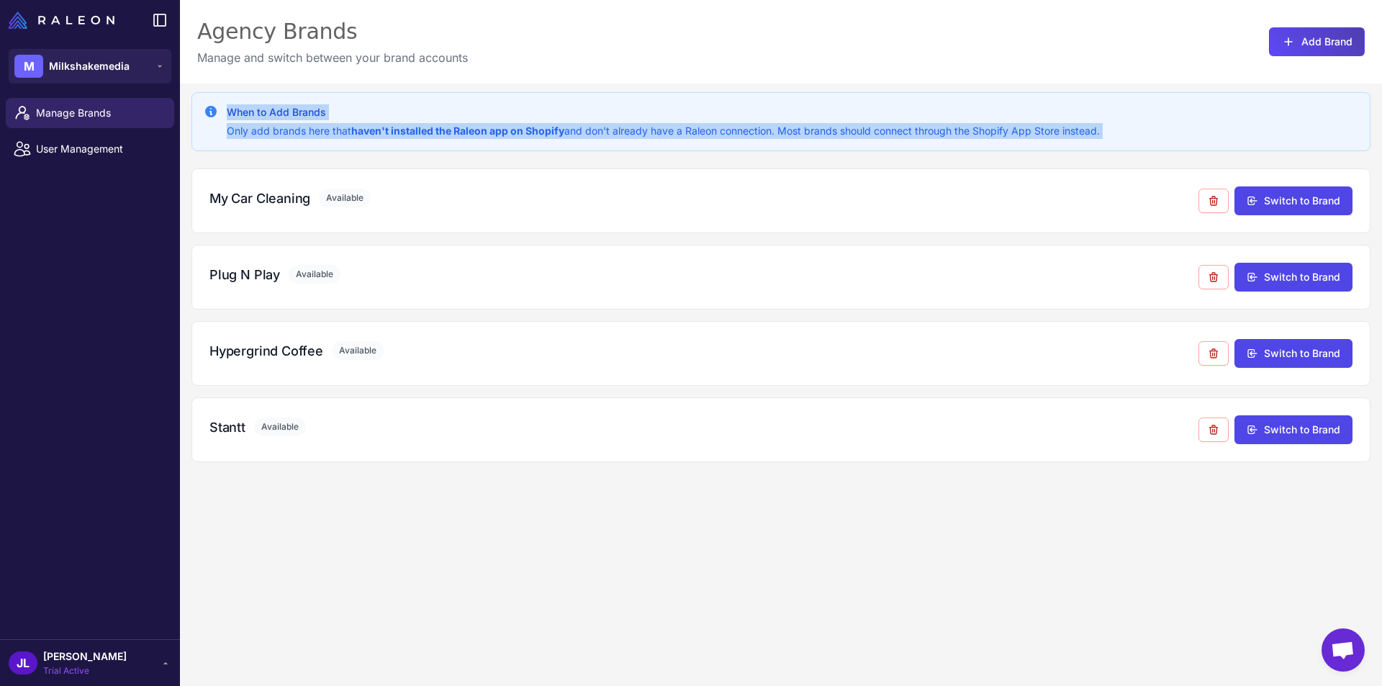
drag, startPoint x: 455, startPoint y: 109, endPoint x: 443, endPoint y: 137, distance: 30.6
click at [443, 137] on div "When to Add Brands Only add brands here that haven't installed the Raleon app o…" at bounding box center [663, 121] width 873 height 35
click at [443, 137] on p "Only add brands here that haven't installed the Raleon app on Shopify and don't…" at bounding box center [663, 131] width 873 height 16
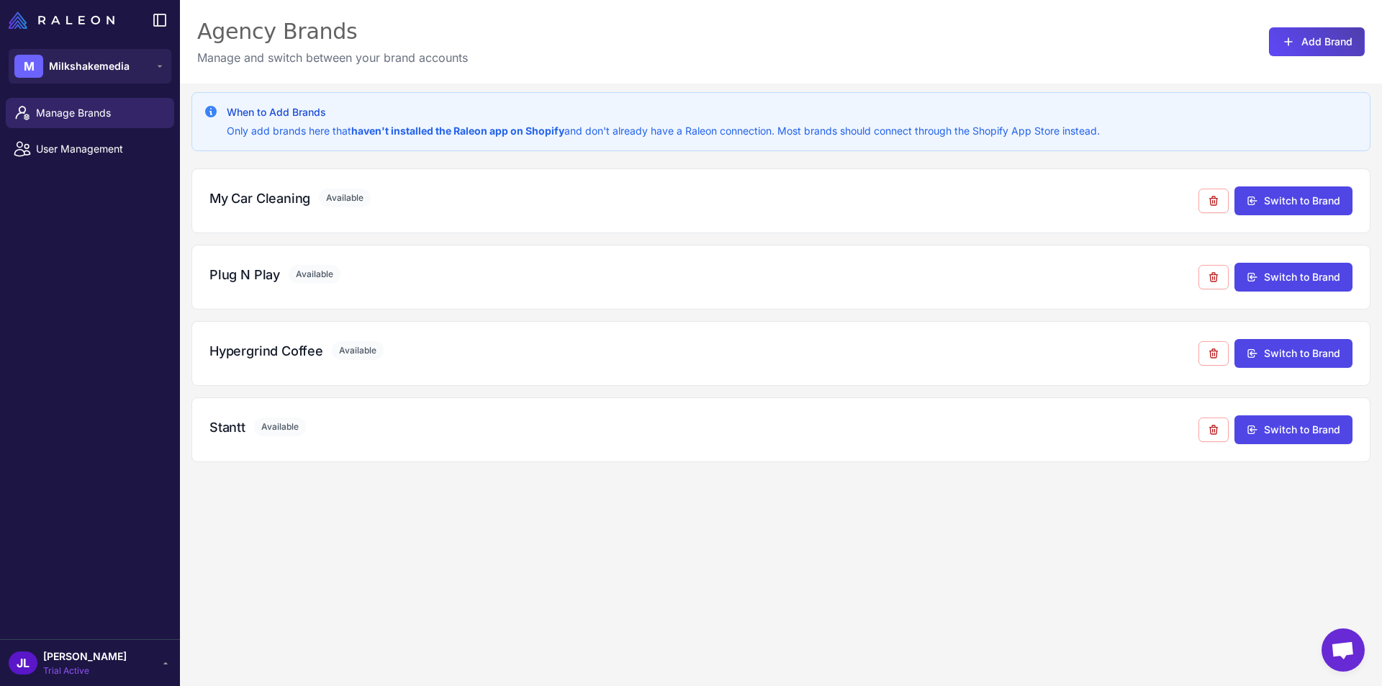
click at [132, 668] on div "JL Jen Leen Trial Active" at bounding box center [90, 663] width 163 height 29
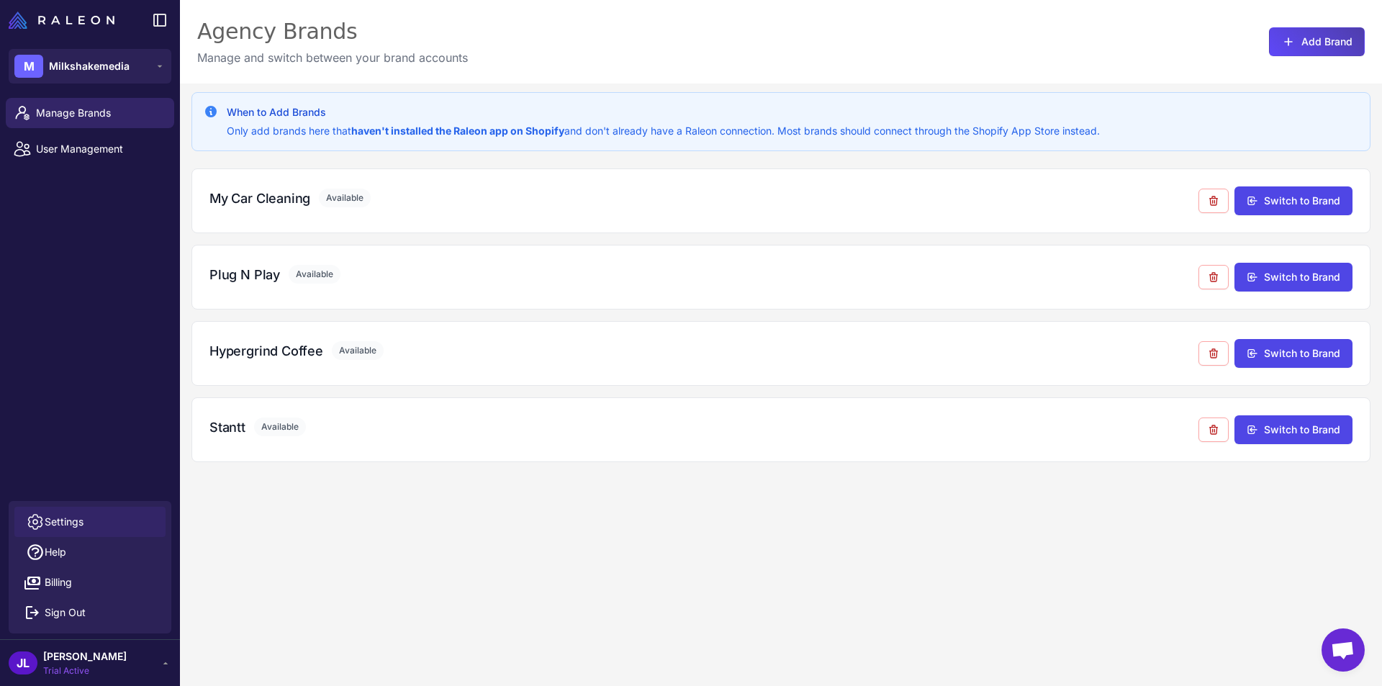
click at [90, 523] on link "Settings" at bounding box center [89, 522] width 151 height 30
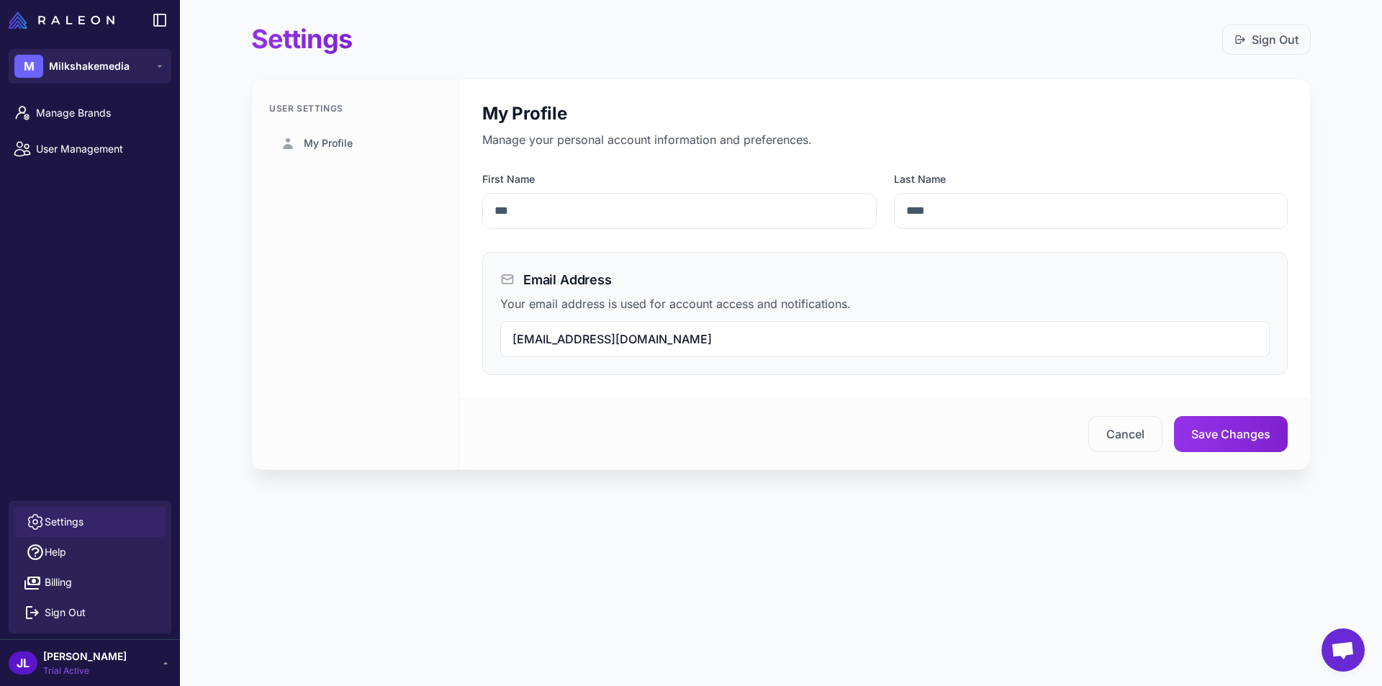
click at [397, 499] on div "Settings Sign Out User Settings My Profile My Profile Manage your personal acco…" at bounding box center [781, 258] width 1106 height 516
click at [104, 72] on span "Milkshakemedia" at bounding box center [89, 66] width 81 height 16
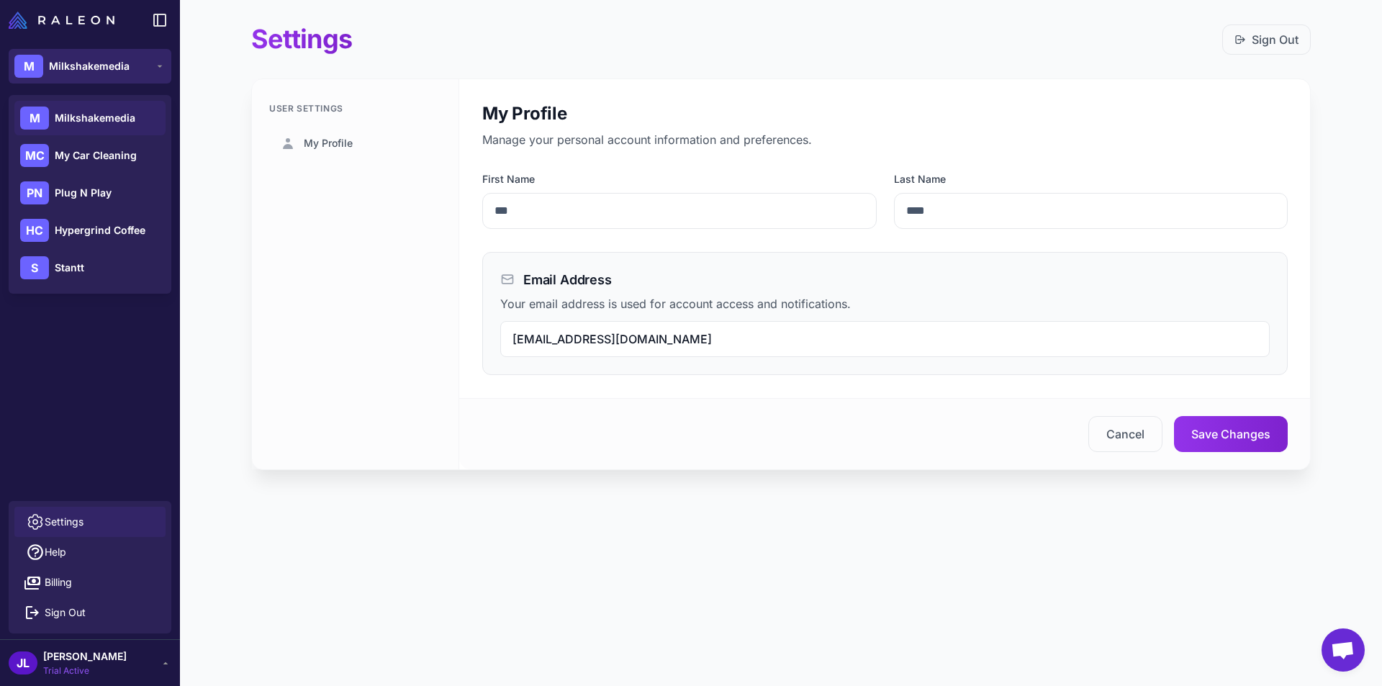
click at [104, 72] on span "Milkshakemedia" at bounding box center [89, 66] width 81 height 16
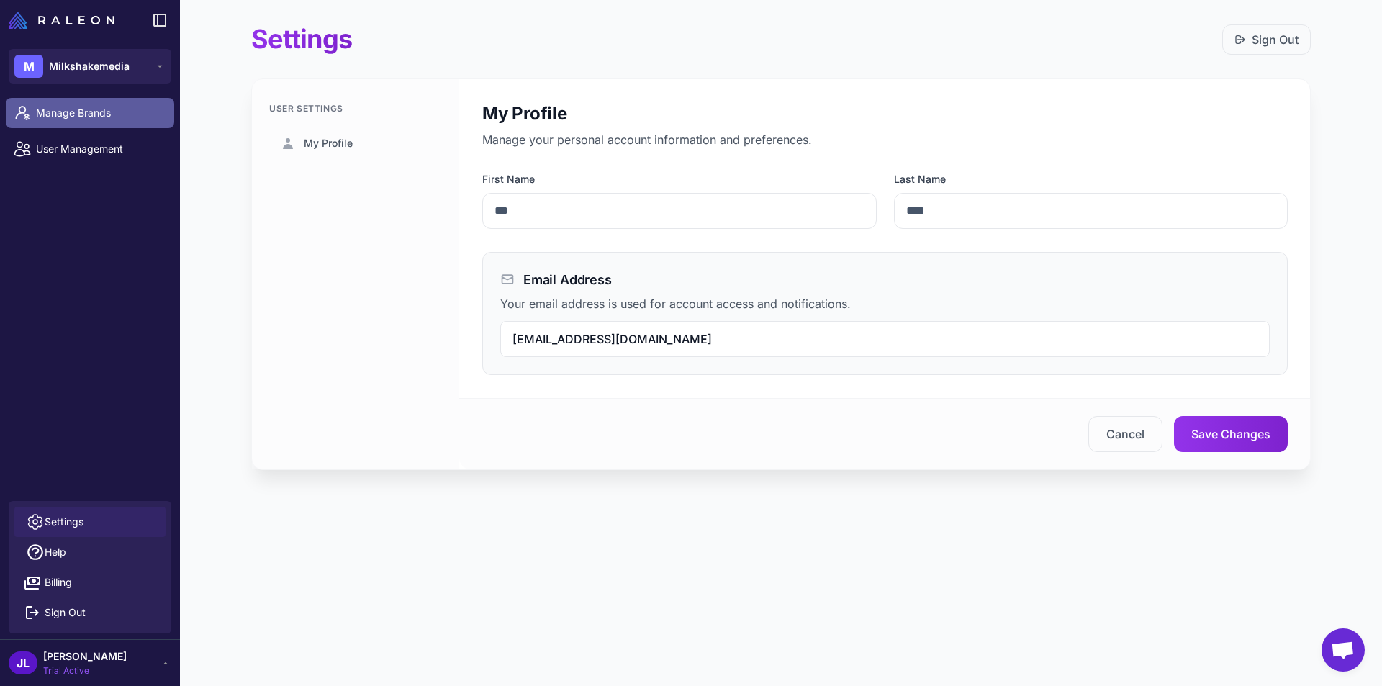
click at [52, 121] on link "Manage Brands" at bounding box center [90, 113] width 168 height 30
